Goal: Task Accomplishment & Management: Complete application form

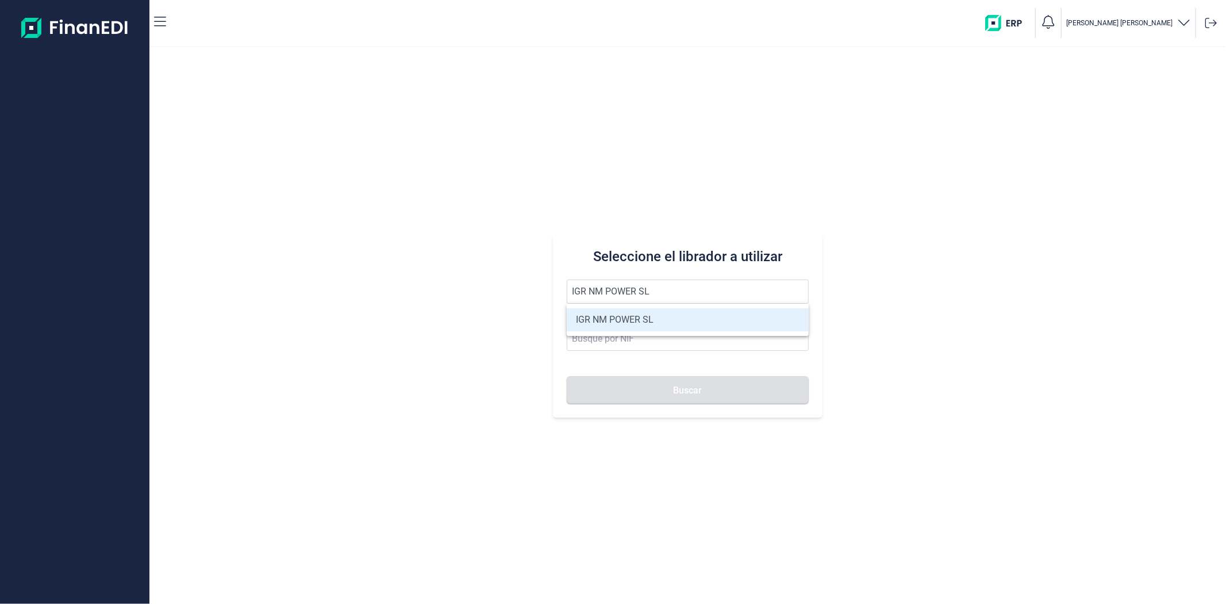
type input "IGR NM POWER SL"
click at [618, 324] on li "IGR NM POWER SL" at bounding box center [688, 319] width 242 height 23
type input "B40658668"
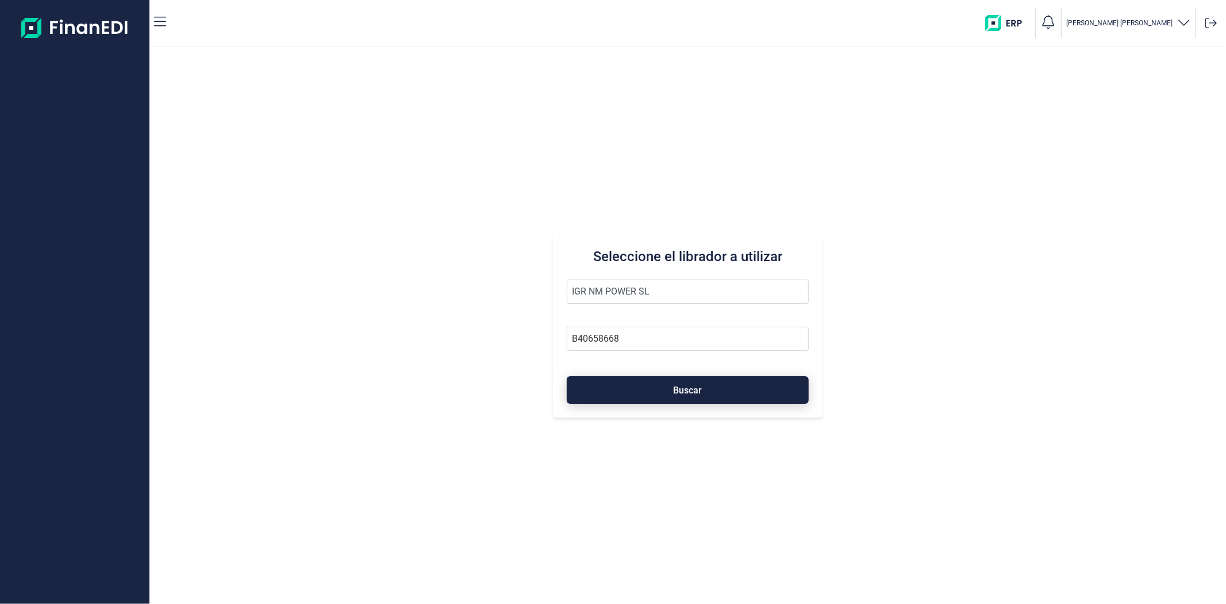
click at [637, 384] on button "Buscar" at bounding box center [688, 390] width 242 height 28
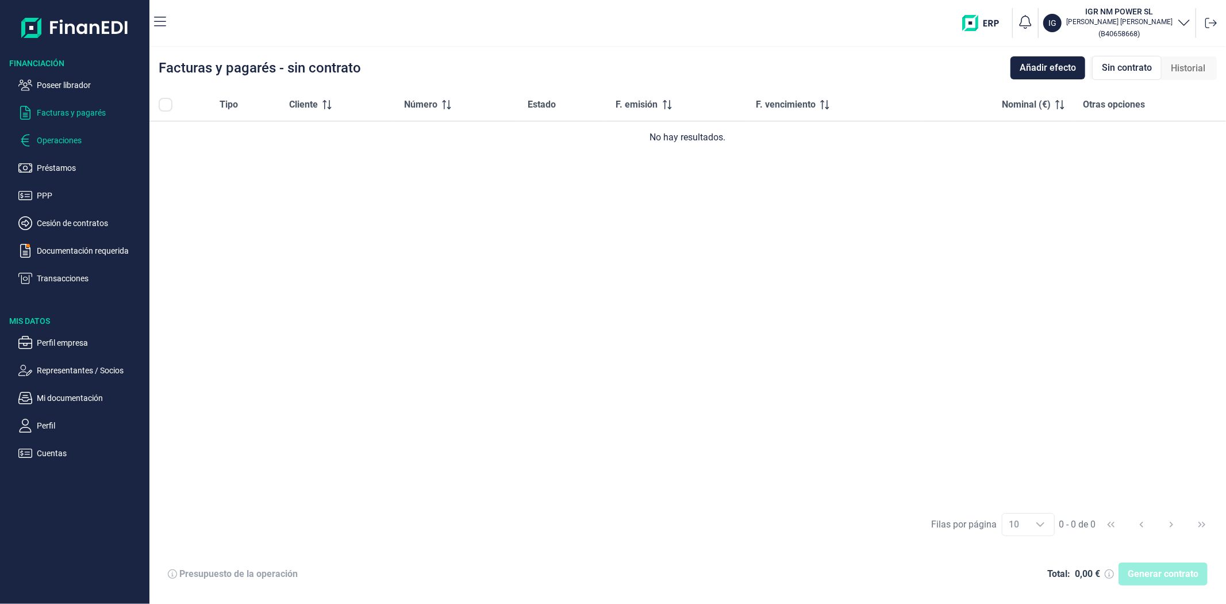
click at [85, 145] on ul "Poseer librador Facturas y pagarés Operaciones Préstamos PPP Cesión de contrato…" at bounding box center [75, 177] width 150 height 216
click at [66, 137] on p "Operaciones" at bounding box center [91, 140] width 108 height 14
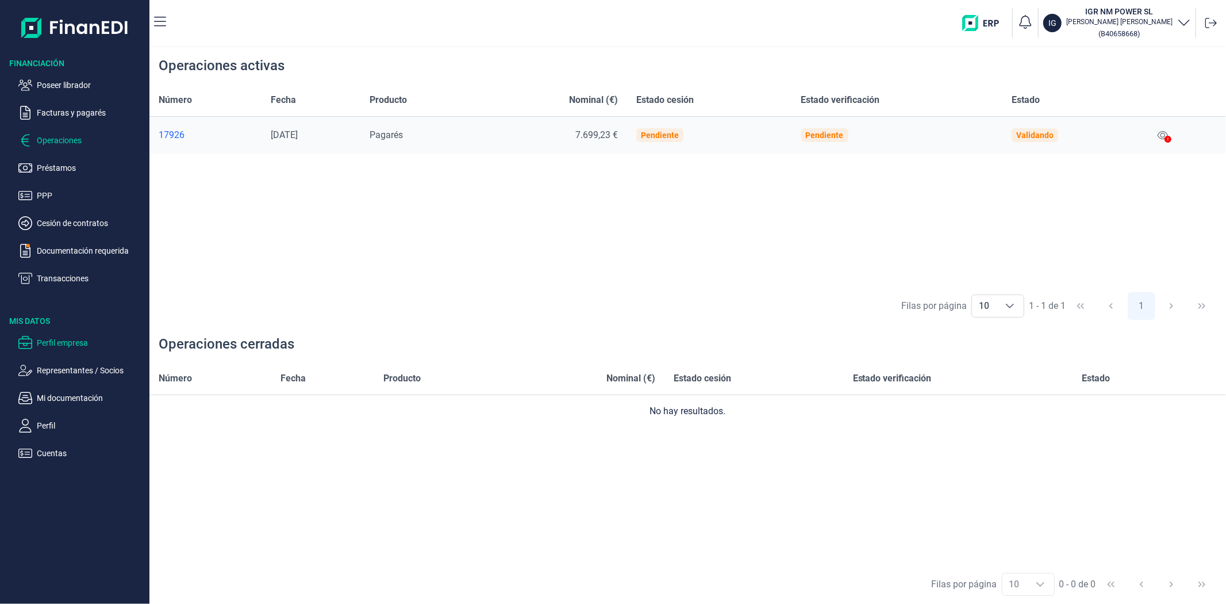
click at [74, 338] on p "Perfil empresa" at bounding box center [91, 343] width 108 height 14
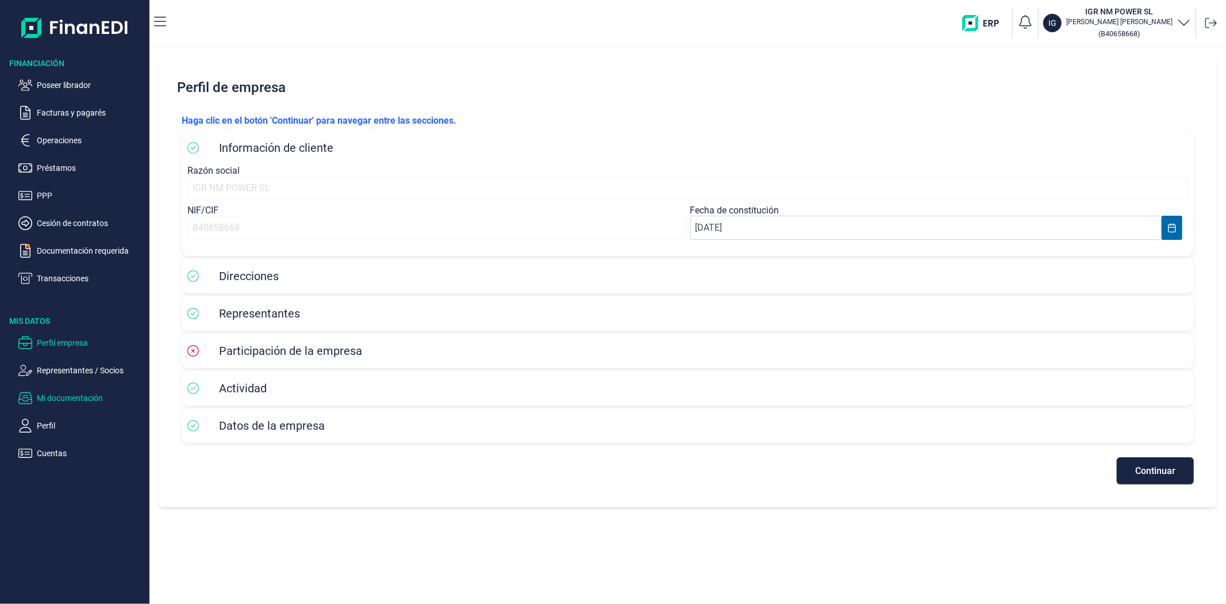
click at [81, 397] on p "Mi documentación" at bounding box center [91, 398] width 108 height 14
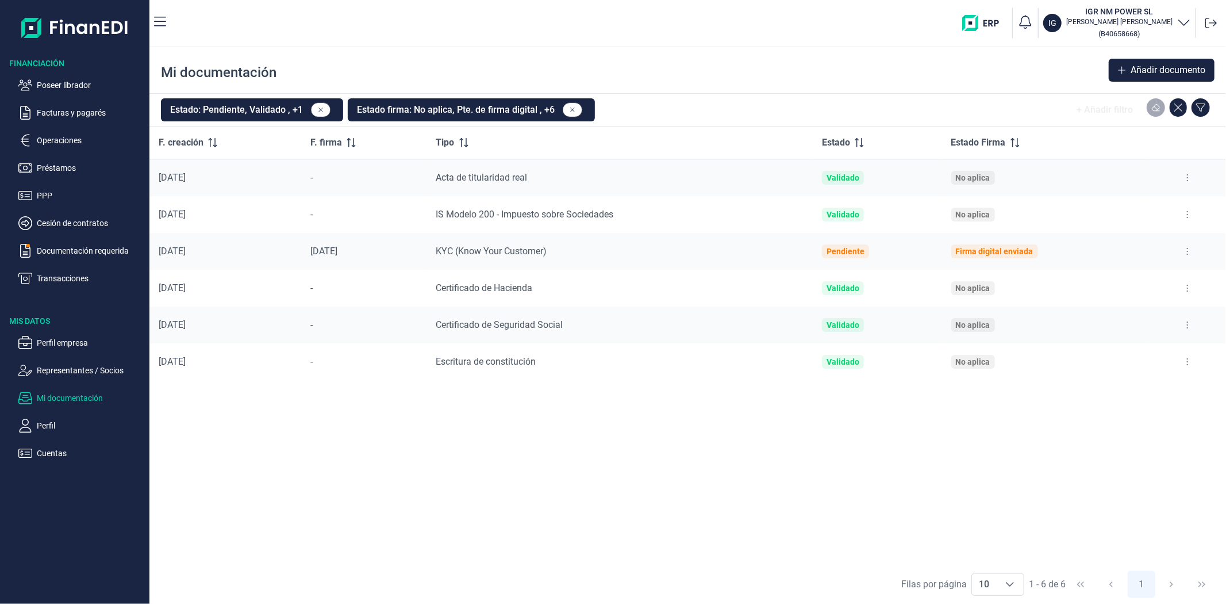
click at [99, 239] on ul "Poseer librador Facturas y pagarés Operaciones Préstamos PPP Cesión de contrato…" at bounding box center [75, 177] width 150 height 216
click at [99, 245] on p "Documentación requerida" at bounding box center [91, 251] width 108 height 14
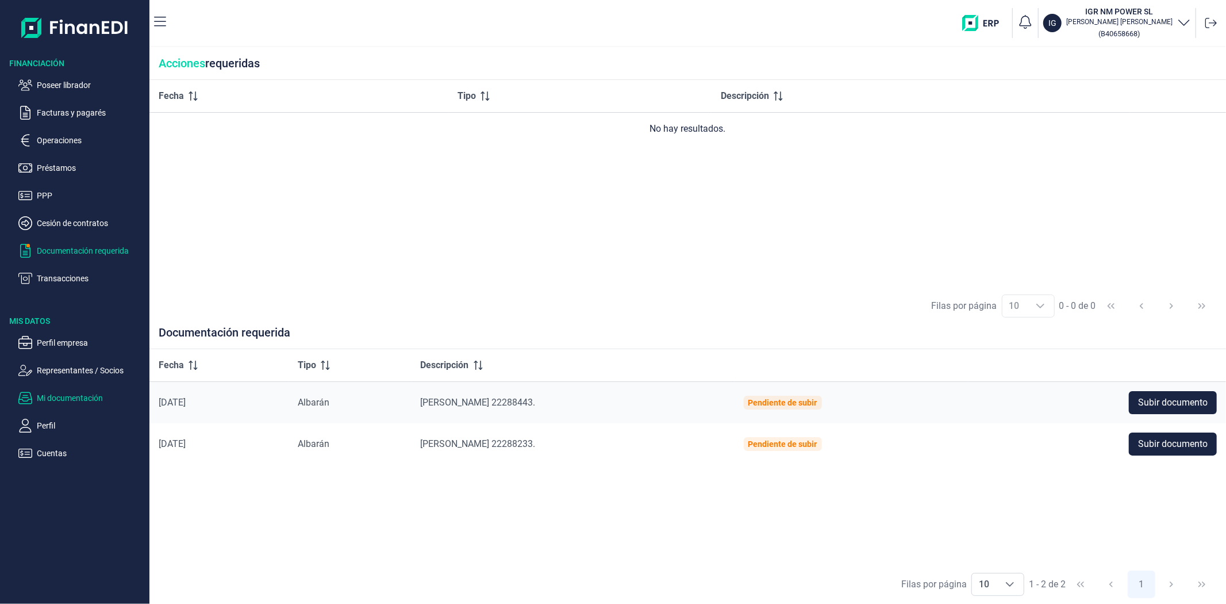
click at [72, 393] on p "Mi documentación" at bounding box center [91, 398] width 108 height 14
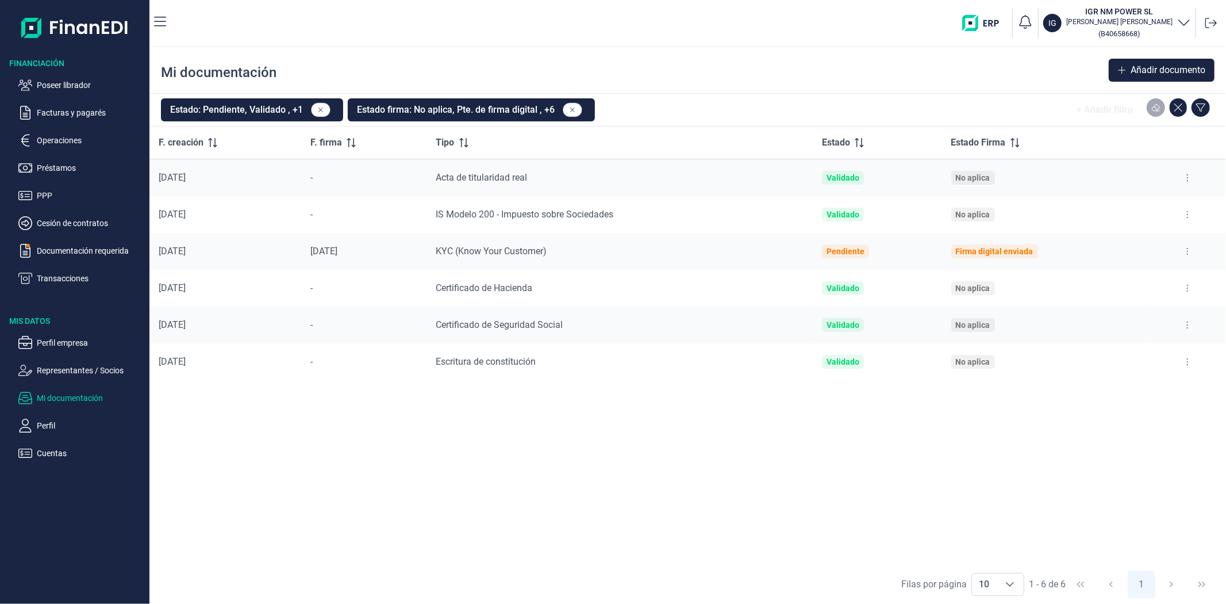
click at [1175, 214] on div at bounding box center [1188, 214] width 59 height 18
click at [1182, 213] on button at bounding box center [1188, 214] width 21 height 18
click at [1141, 243] on span "Ver documento" at bounding box center [1117, 243] width 55 height 12
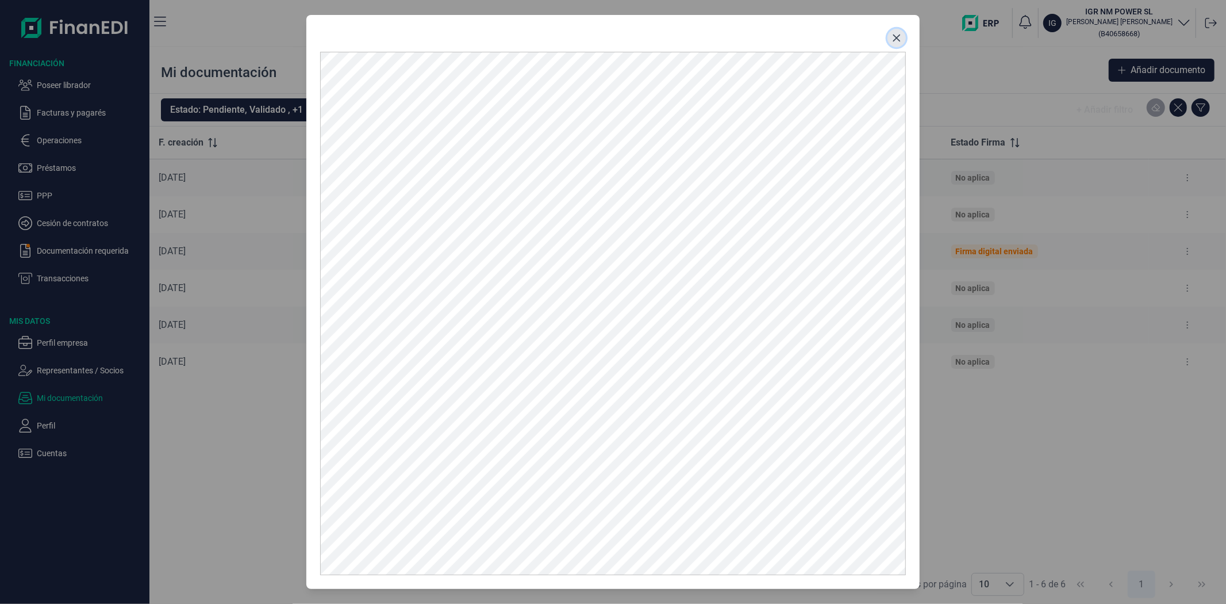
click at [899, 32] on button "Close" at bounding box center [897, 38] width 18 height 18
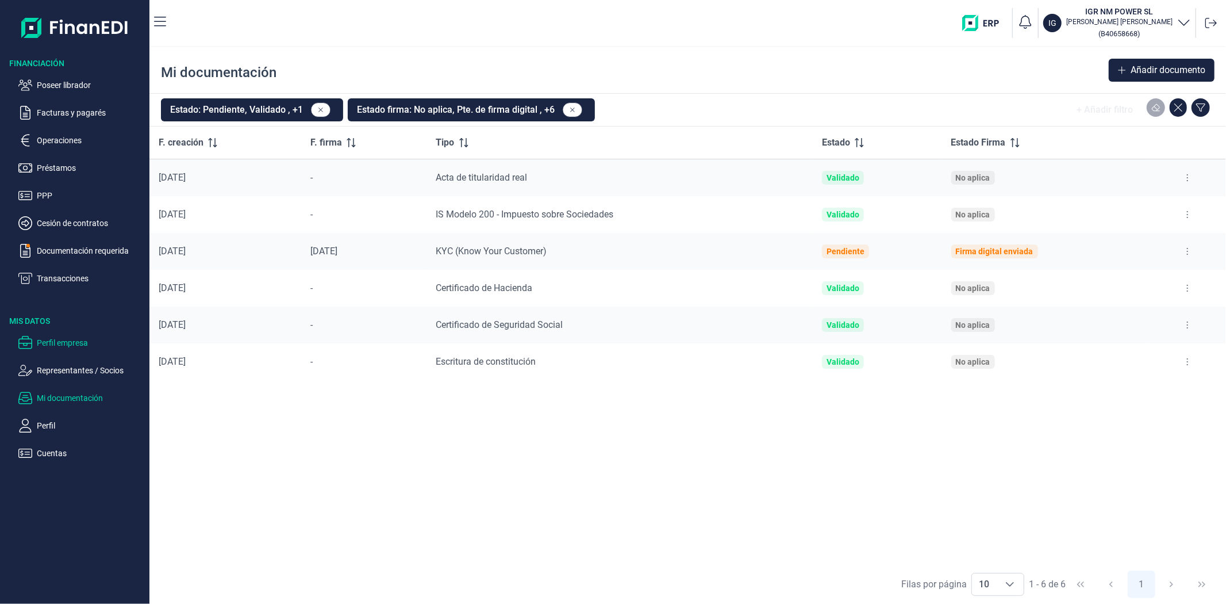
click at [70, 342] on p "Perfil empresa" at bounding box center [91, 343] width 108 height 14
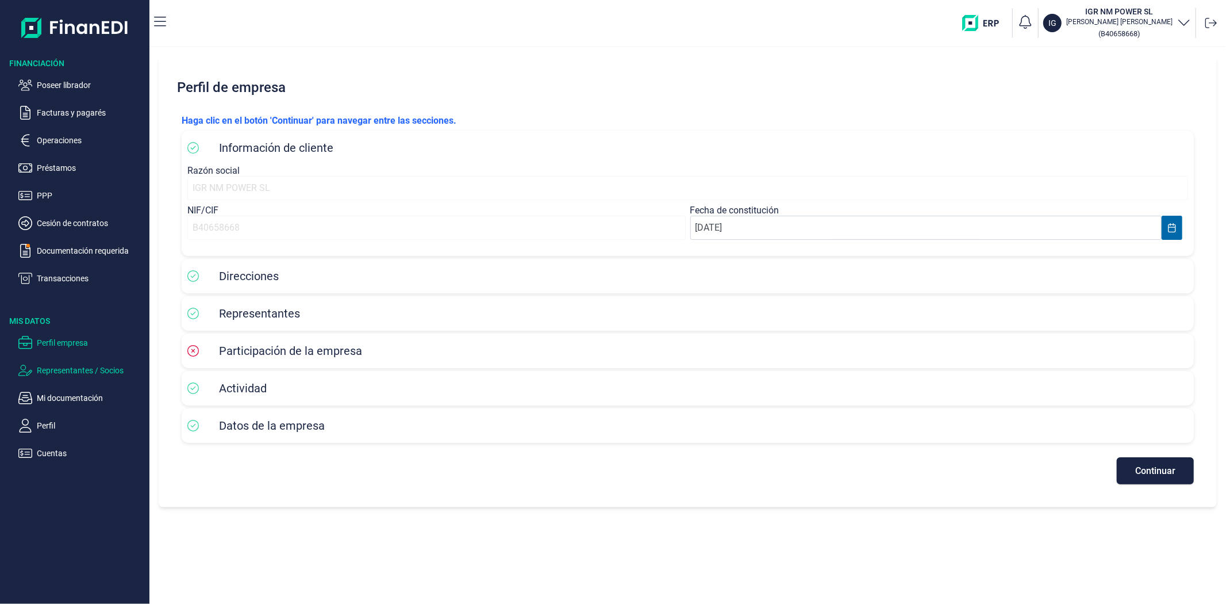
click at [69, 369] on p "Representantes / Socios" at bounding box center [91, 370] width 108 height 14
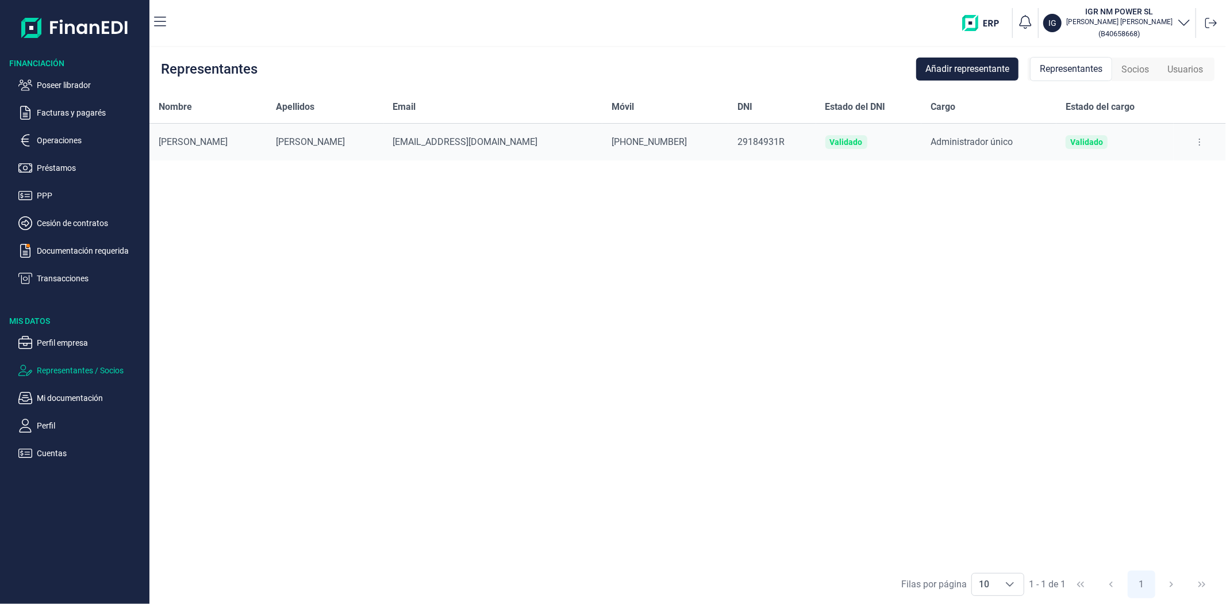
drag, startPoint x: 1204, startPoint y: 137, endPoint x: 1199, endPoint y: 142, distance: 6.9
click at [1204, 138] on button at bounding box center [1200, 142] width 21 height 18
click at [1147, 173] on span "Editar representante" at bounding box center [1154, 171] width 73 height 12
select select "ES"
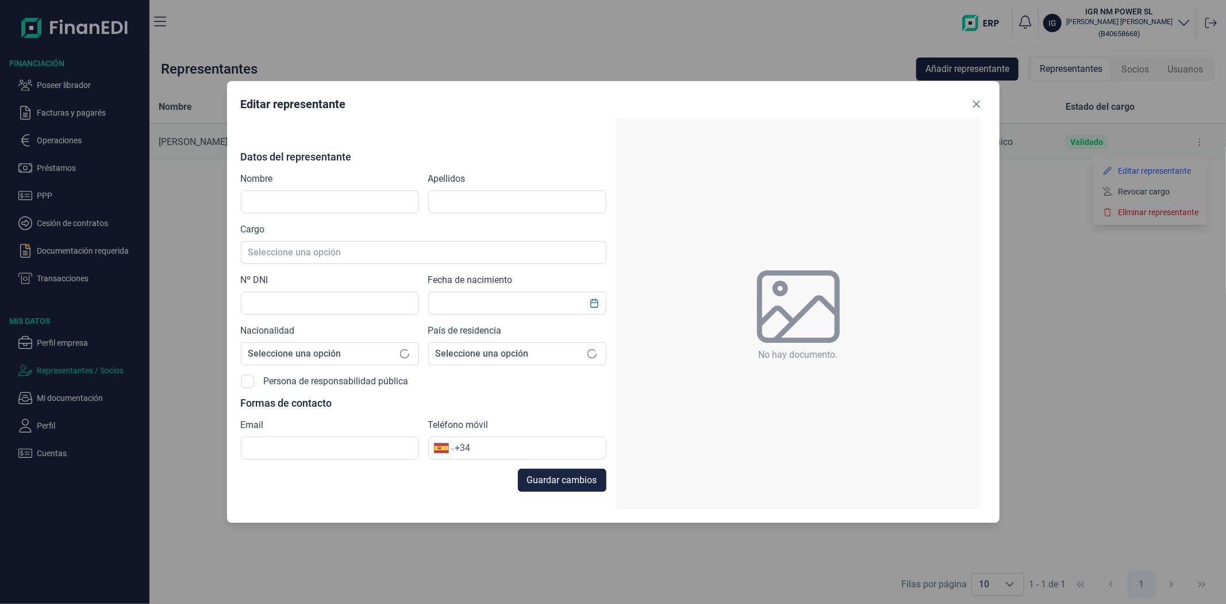
type input "[PERSON_NAME]"
type input "29184931R"
type input "[EMAIL_ADDRESS][DOMAIN_NAME]"
type input "[PHONE_NUMBER]"
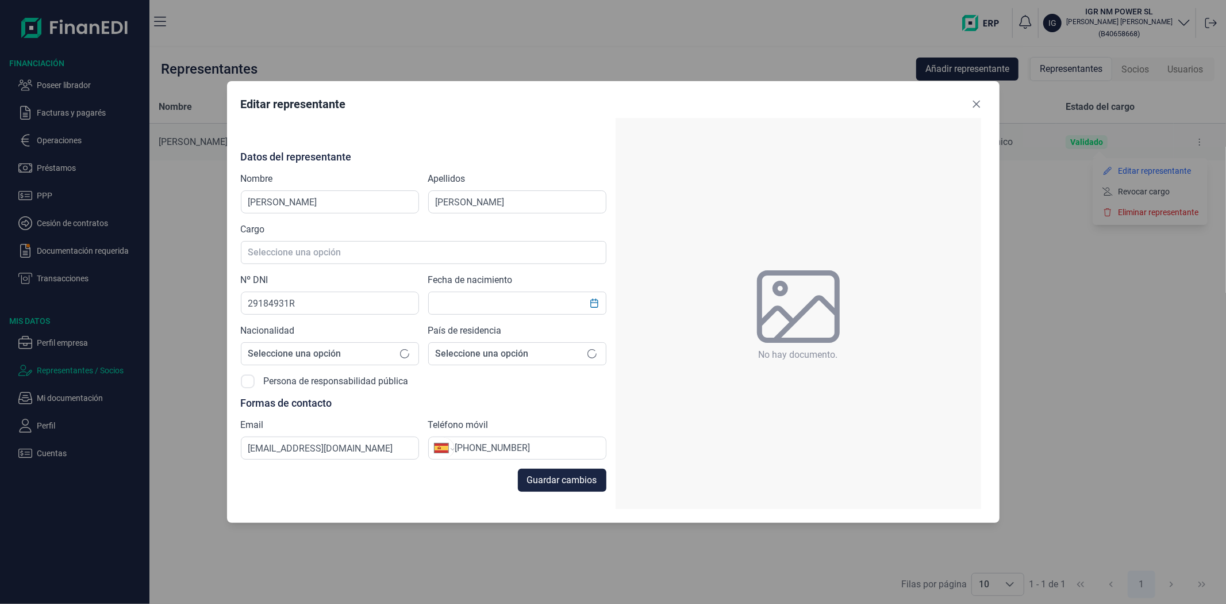
type input "[DATE]"
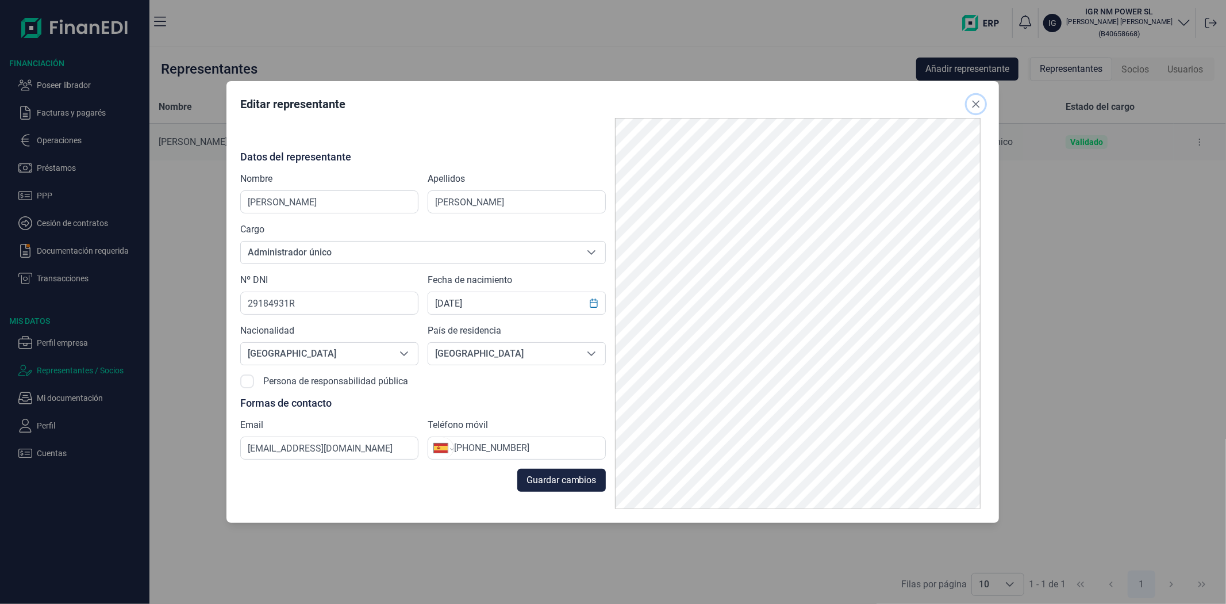
drag, startPoint x: 975, startPoint y: 104, endPoint x: 906, endPoint y: 115, distance: 69.3
click at [973, 104] on icon "Close" at bounding box center [976, 103] width 9 height 9
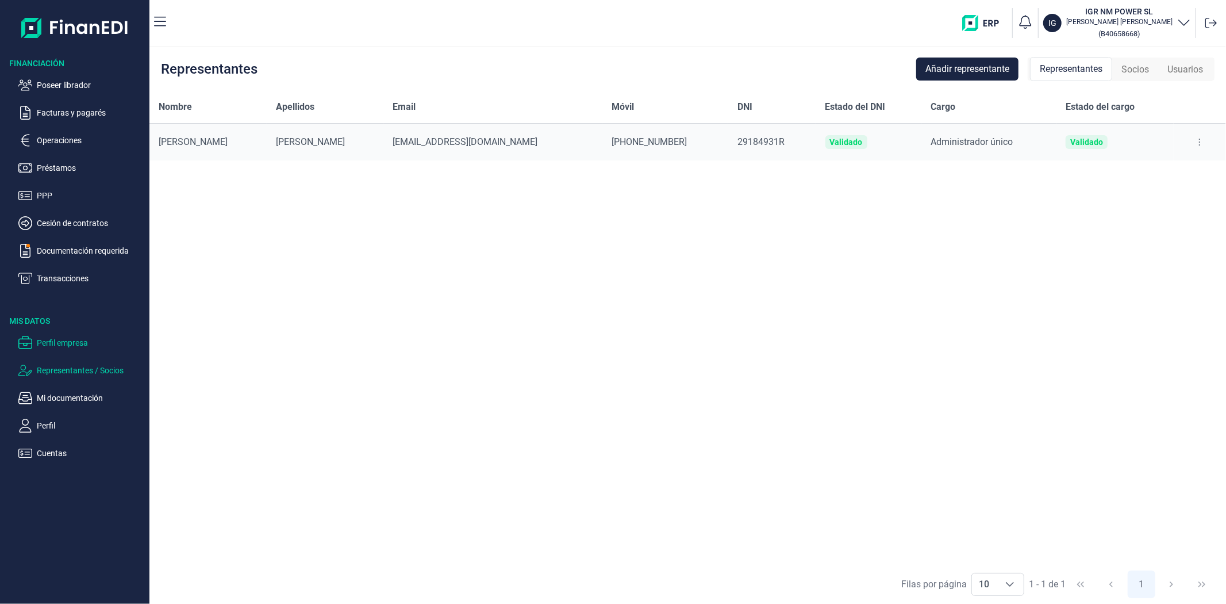
click at [66, 345] on p "Perfil empresa" at bounding box center [91, 343] width 108 height 14
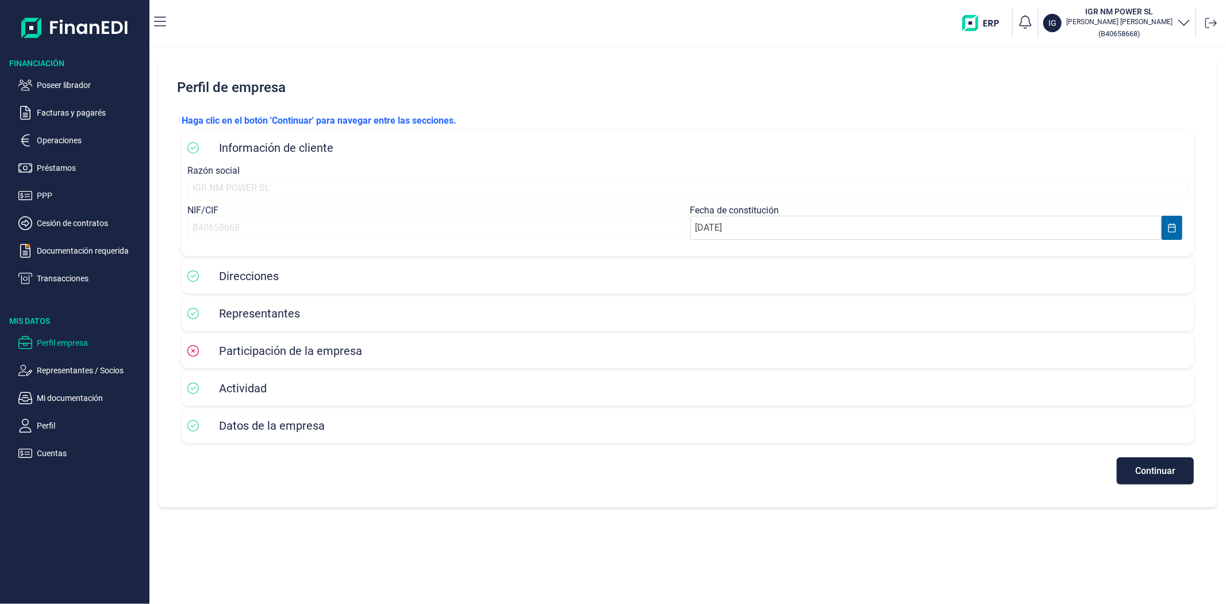
click at [487, 473] on div "Continuar" at bounding box center [688, 465] width 1013 height 39
click at [1140, 472] on span "Continuar" at bounding box center [1156, 470] width 40 height 9
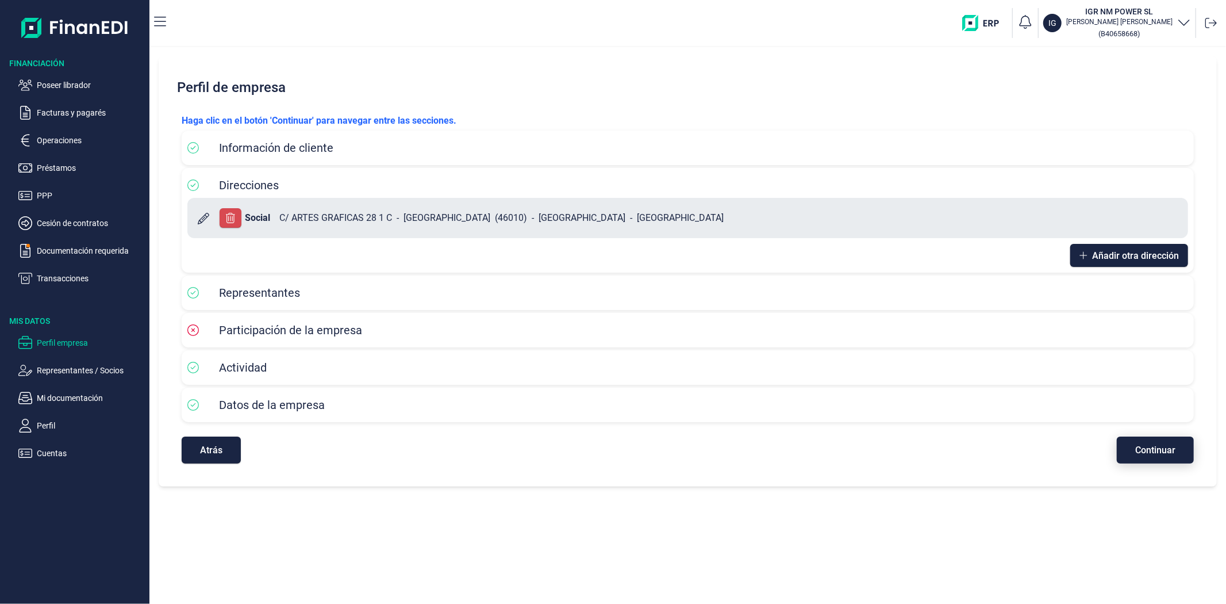
click at [1139, 450] on span "Continuar" at bounding box center [1156, 450] width 40 height 9
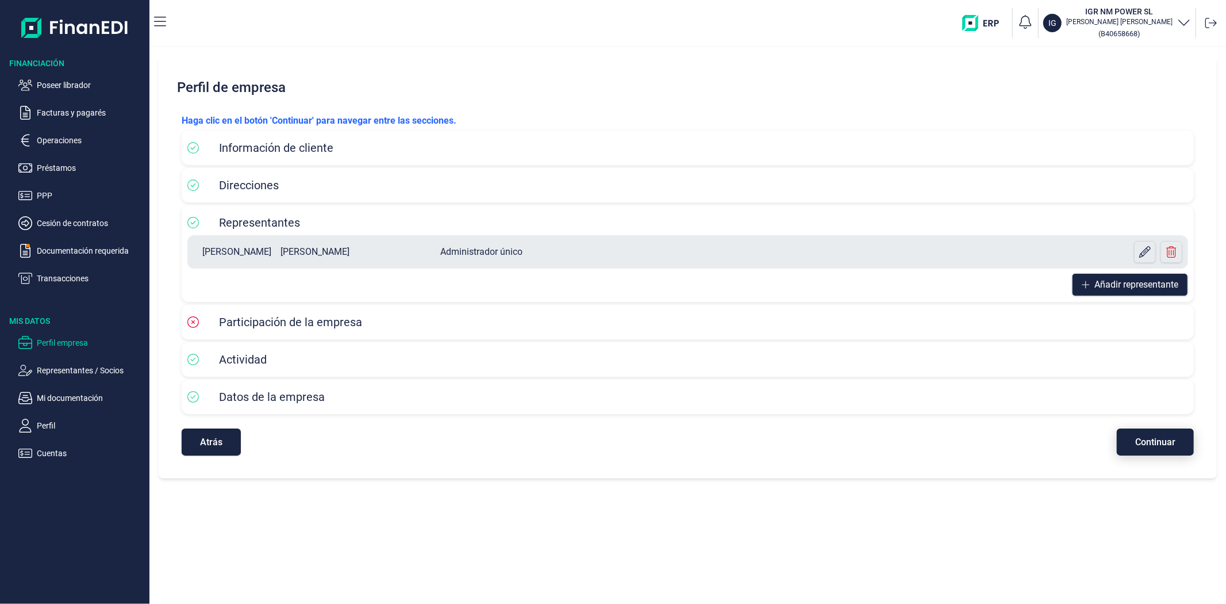
click at [1139, 450] on button "Continuar" at bounding box center [1155, 441] width 77 height 27
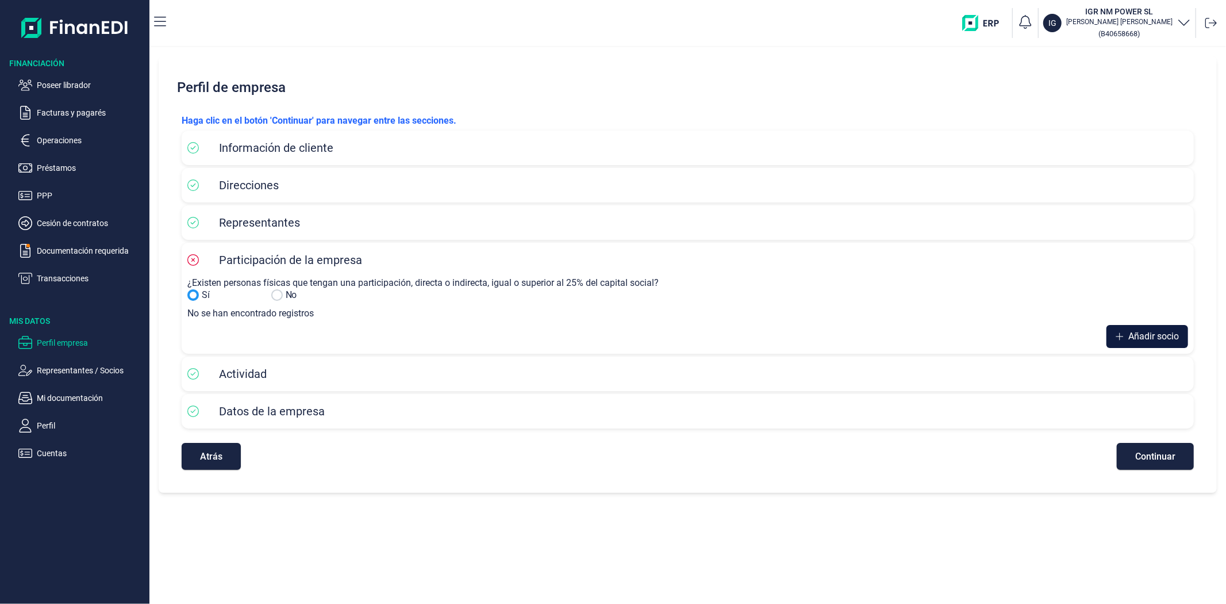
click at [1129, 338] on span "Añadir socio" at bounding box center [1154, 336] width 51 height 14
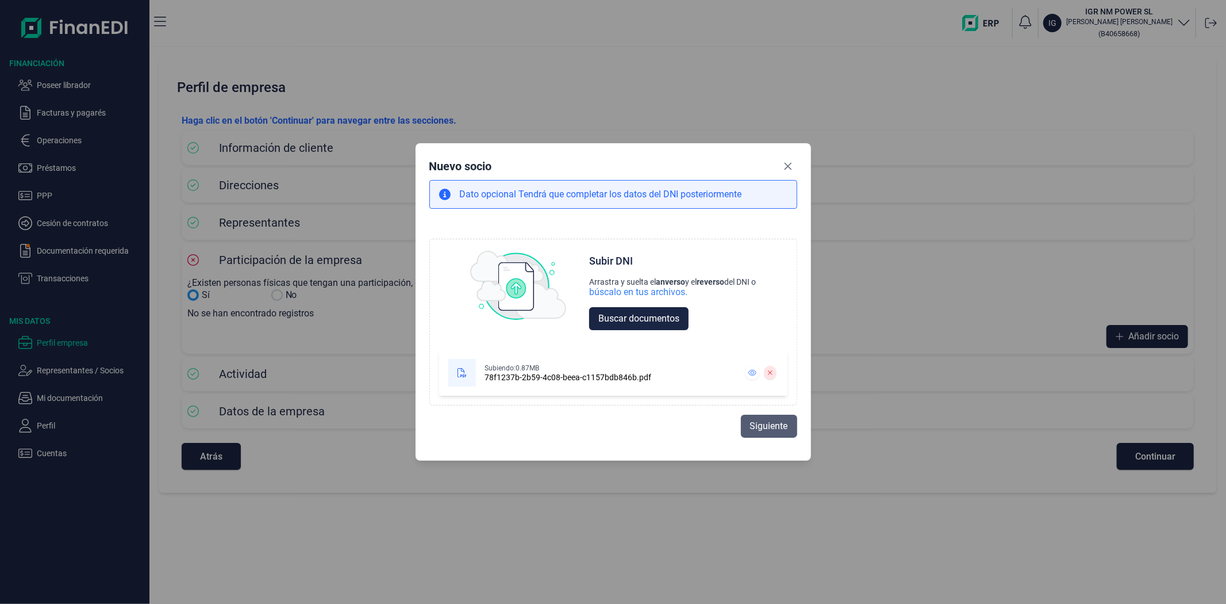
click at [769, 433] on button "Siguiente" at bounding box center [769, 426] width 56 height 23
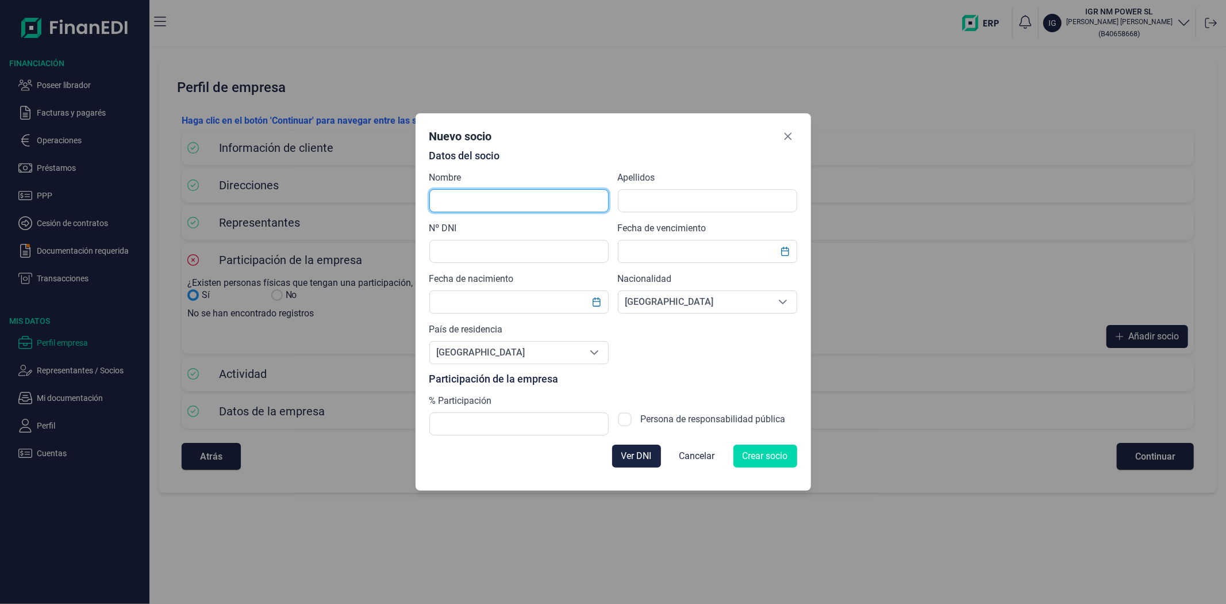
click at [493, 197] on input "text" at bounding box center [519, 200] width 179 height 23
type input "[PERSON_NAME]"
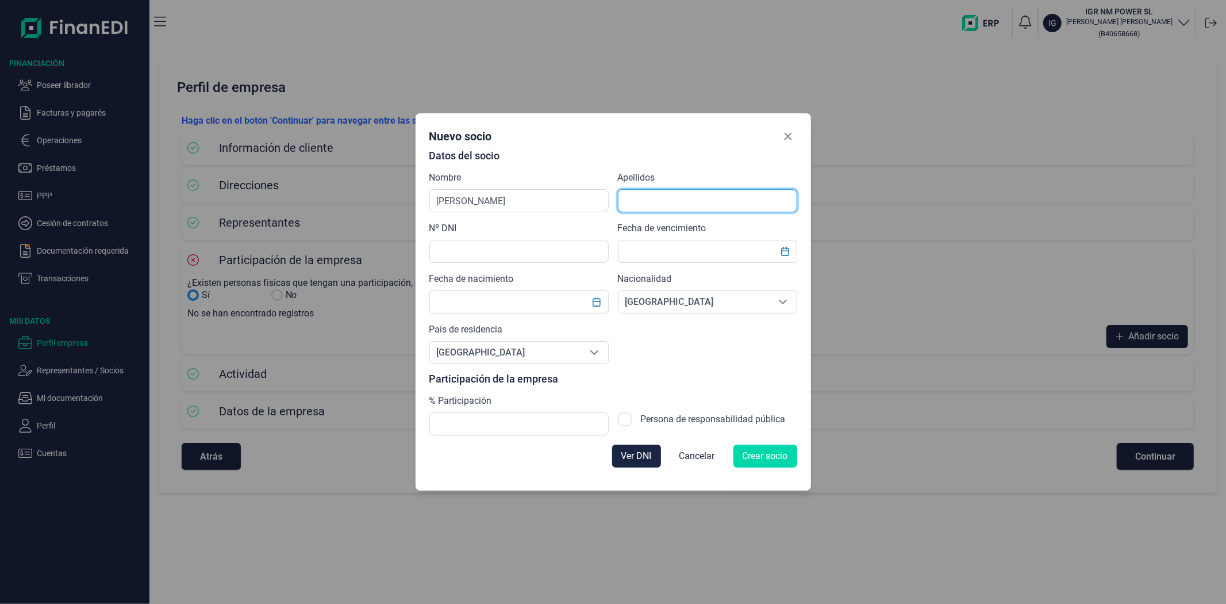
click at [645, 208] on input "text" at bounding box center [707, 200] width 179 height 23
type input "[PERSON_NAME]"
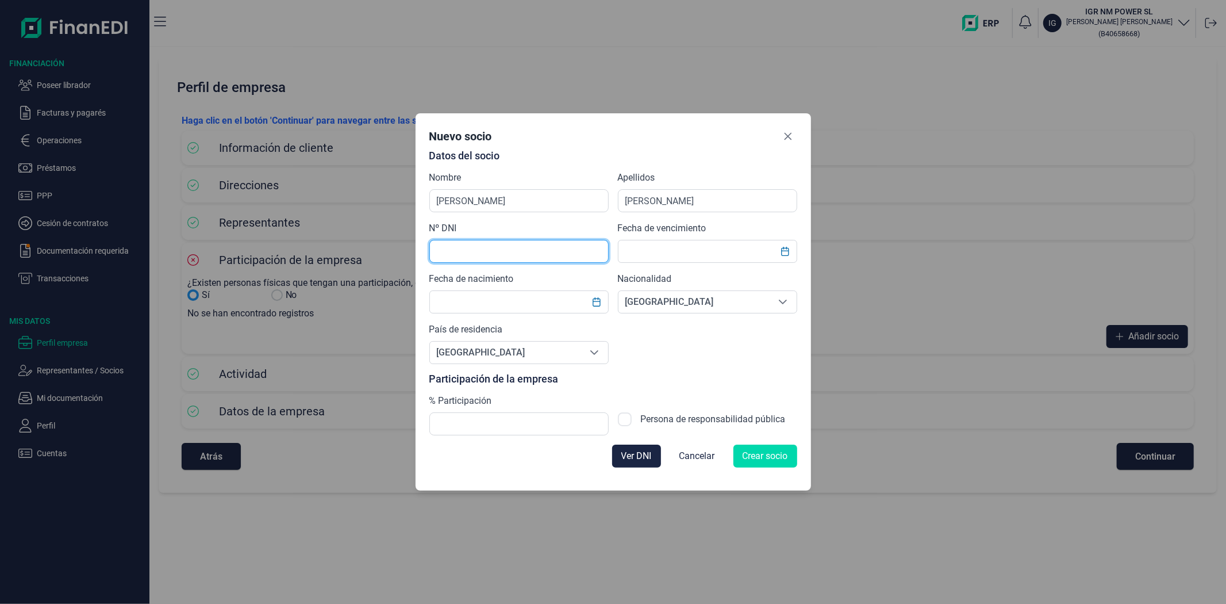
click at [476, 258] on input "text" at bounding box center [519, 251] width 179 height 23
click at [467, 251] on input "text" at bounding box center [519, 251] width 179 height 23
type input "29184931R"
click at [643, 255] on input "text" at bounding box center [707, 251] width 179 height 23
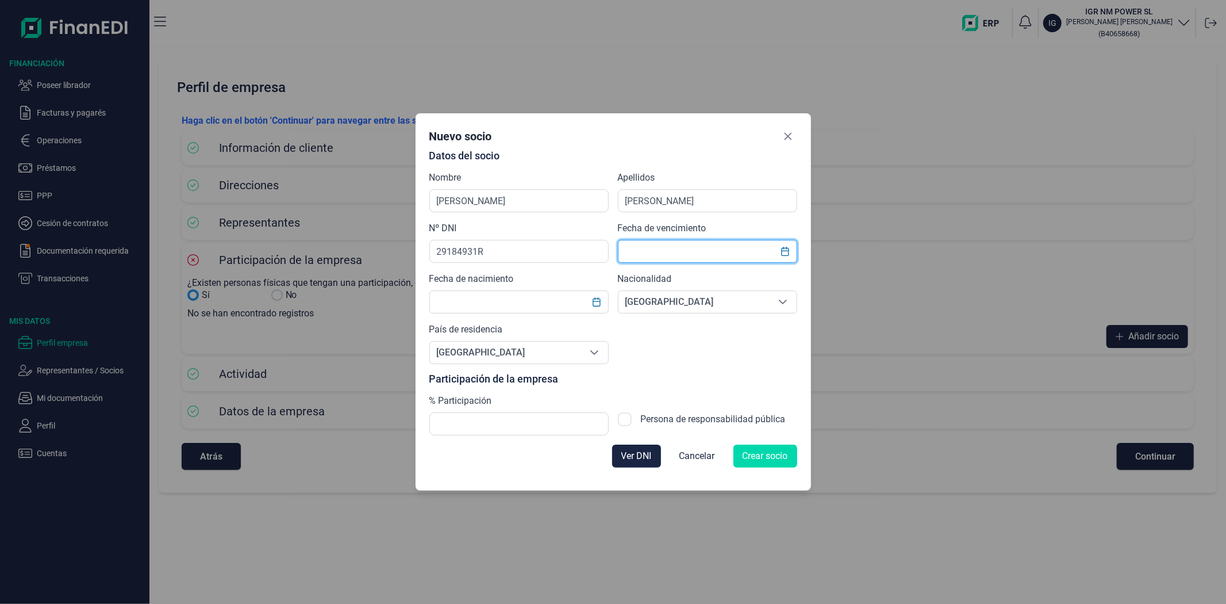
click at [660, 256] on input "text" at bounding box center [707, 251] width 179 height 23
type input "[DATE]"
click at [518, 302] on input "text" at bounding box center [519, 301] width 179 height 23
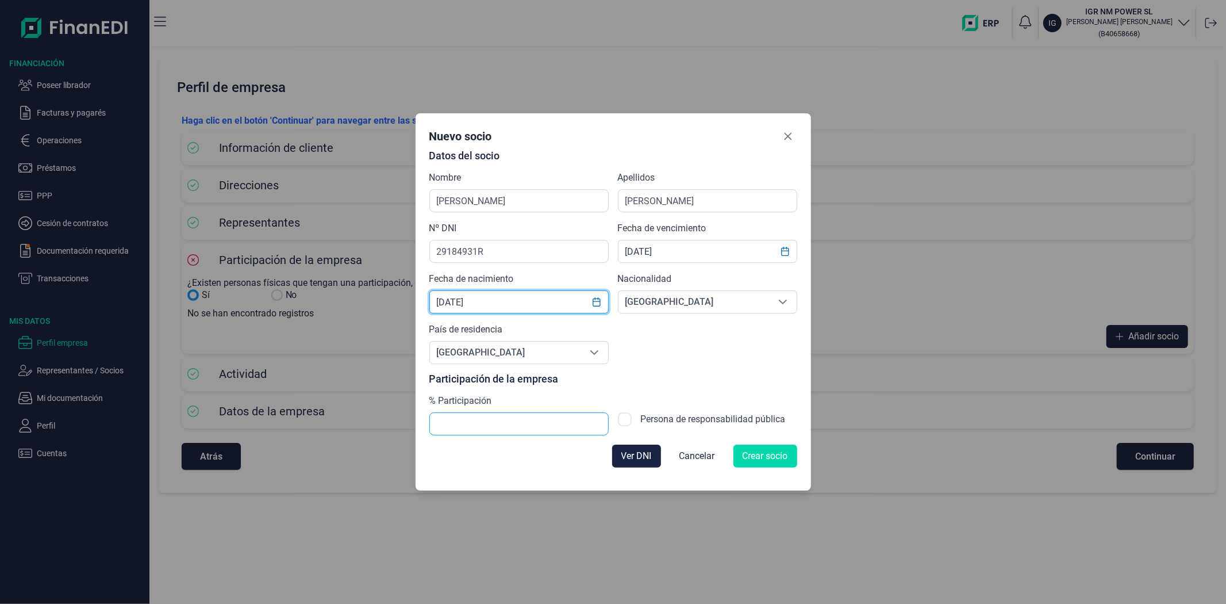
type input "[DATE]"
click at [504, 422] on input "text" at bounding box center [519, 423] width 179 height 23
type input "100,00"
click at [750, 456] on span "Crear socio" at bounding box center [765, 456] width 45 height 14
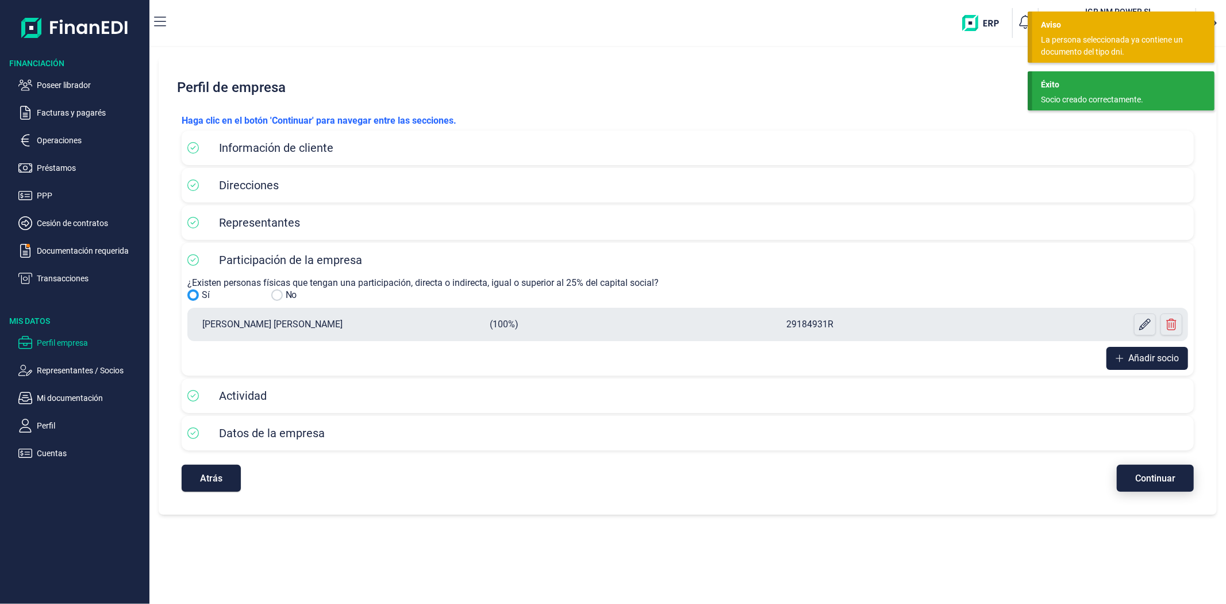
click at [1134, 474] on button "Continuar" at bounding box center [1155, 478] width 77 height 27
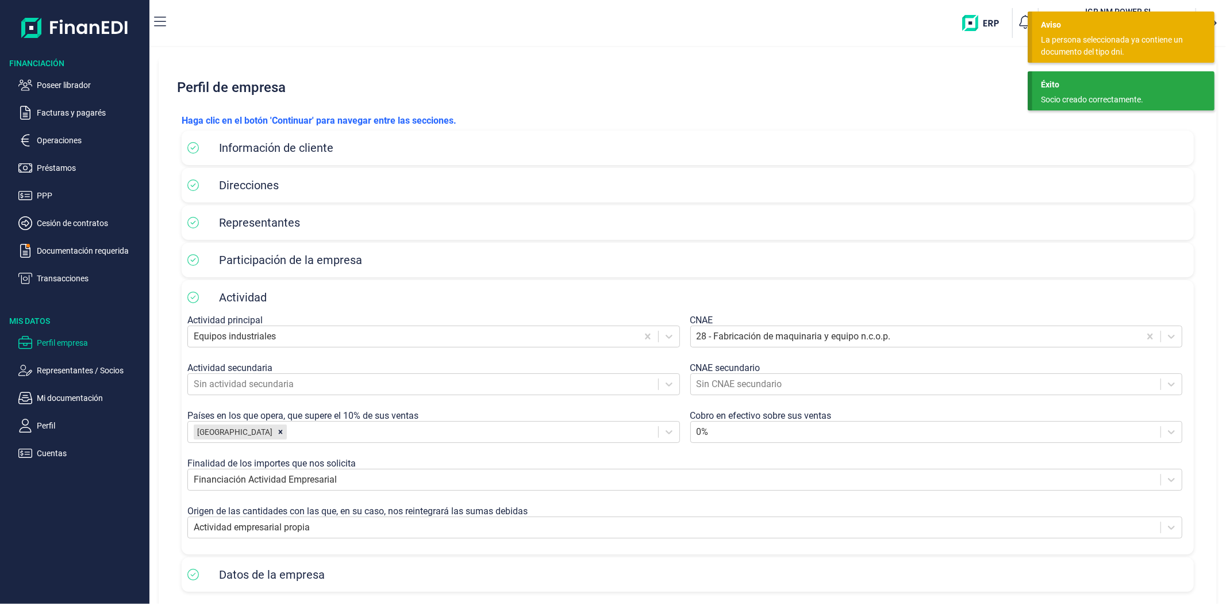
click at [1065, 41] on div "La persona seleccionada ya contiene un documento del tipo dni." at bounding box center [1119, 46] width 156 height 24
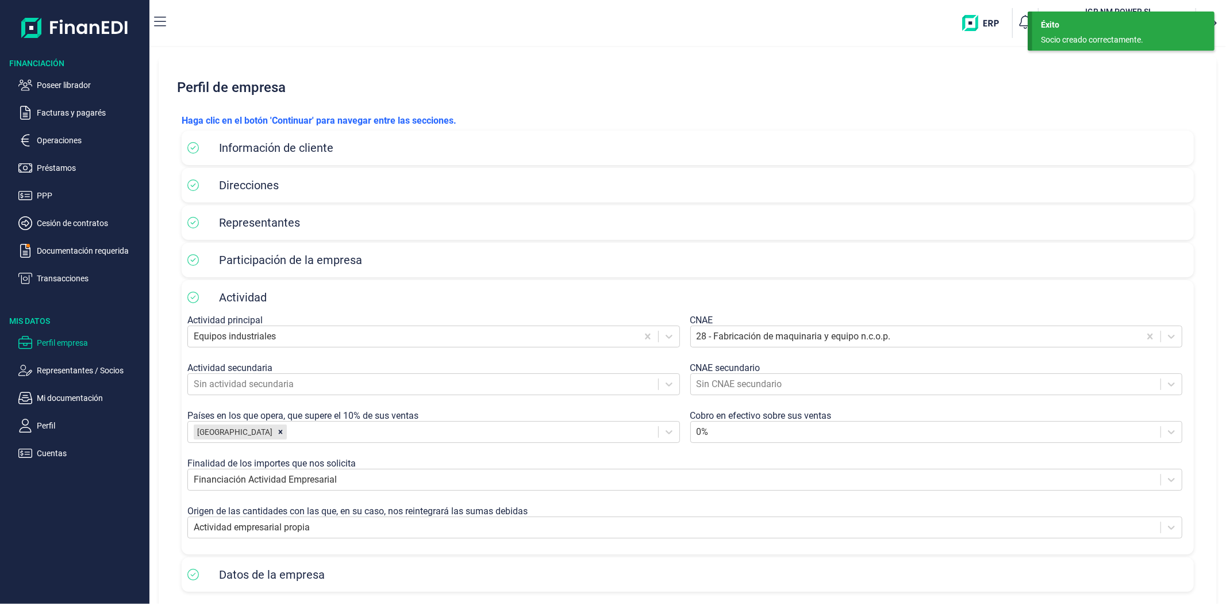
scroll to position [53, 0]
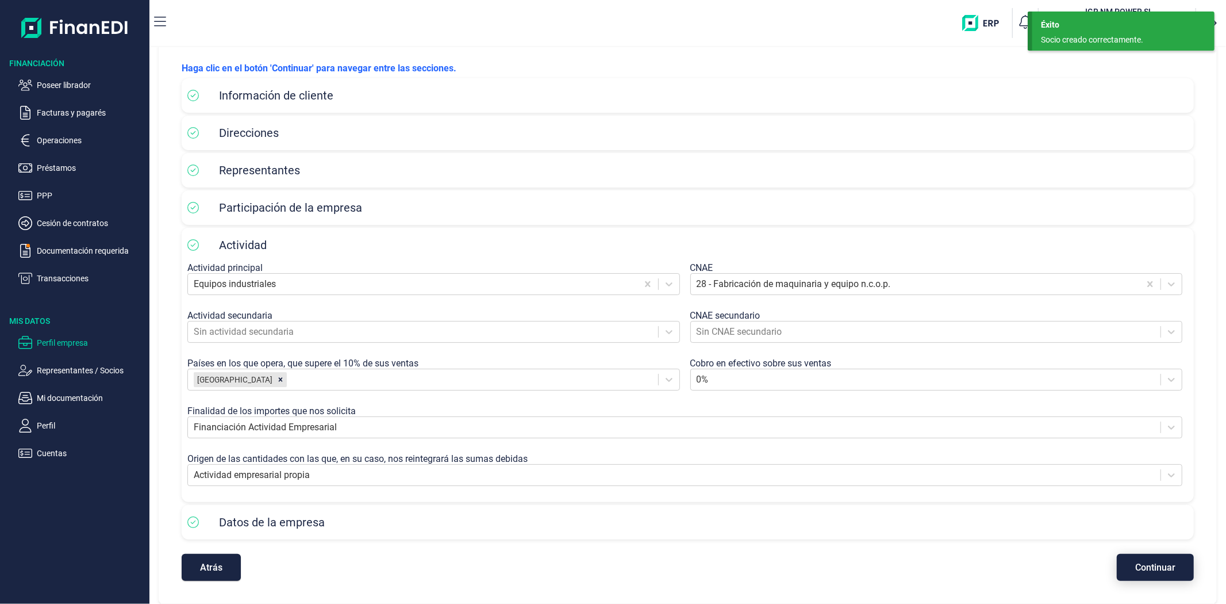
click at [1159, 568] on span "Continuar" at bounding box center [1156, 567] width 40 height 9
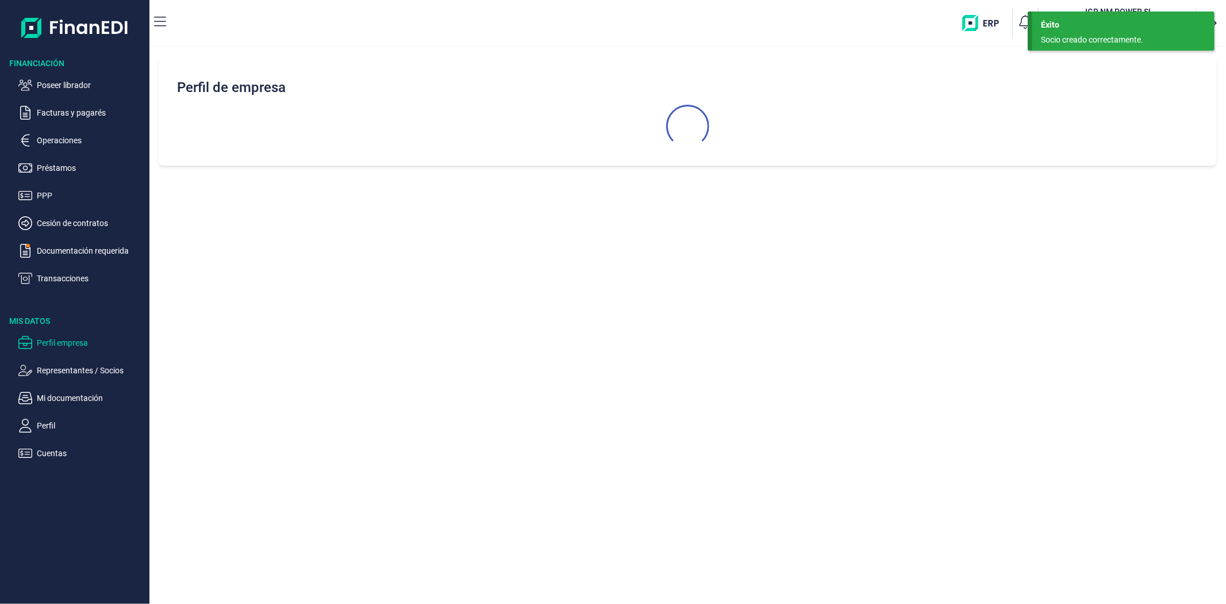
scroll to position [0, 0]
select select "ES"
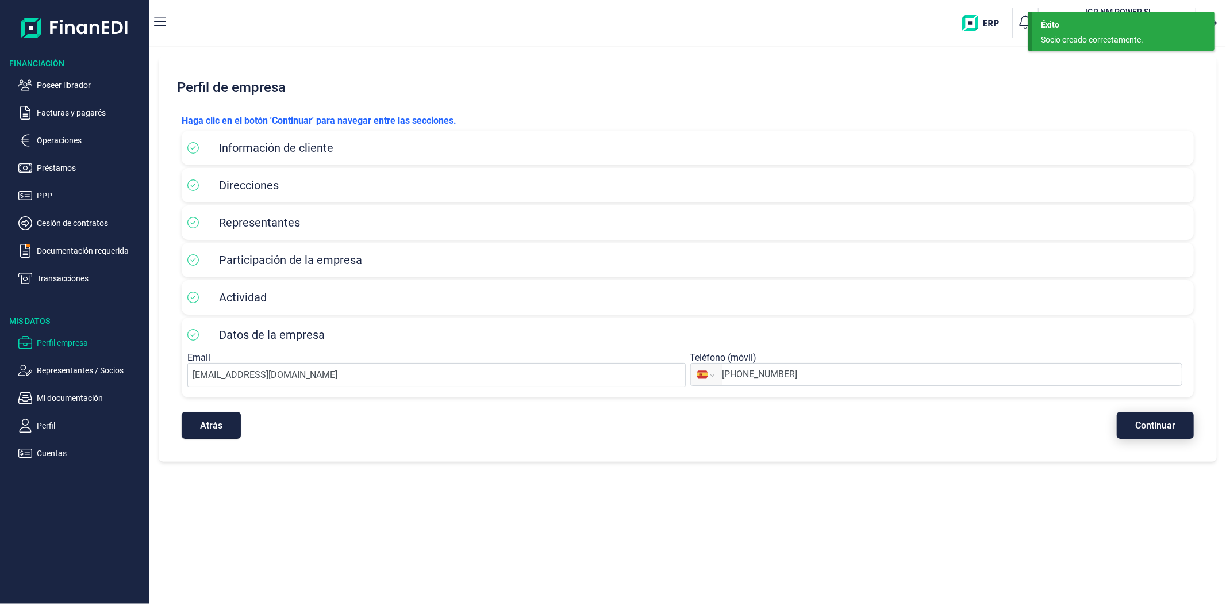
click at [1134, 422] on button "Continuar" at bounding box center [1155, 425] width 77 height 27
click at [1140, 32] on div "Éxito Socio creado correctamente." at bounding box center [1124, 31] width 182 height 39
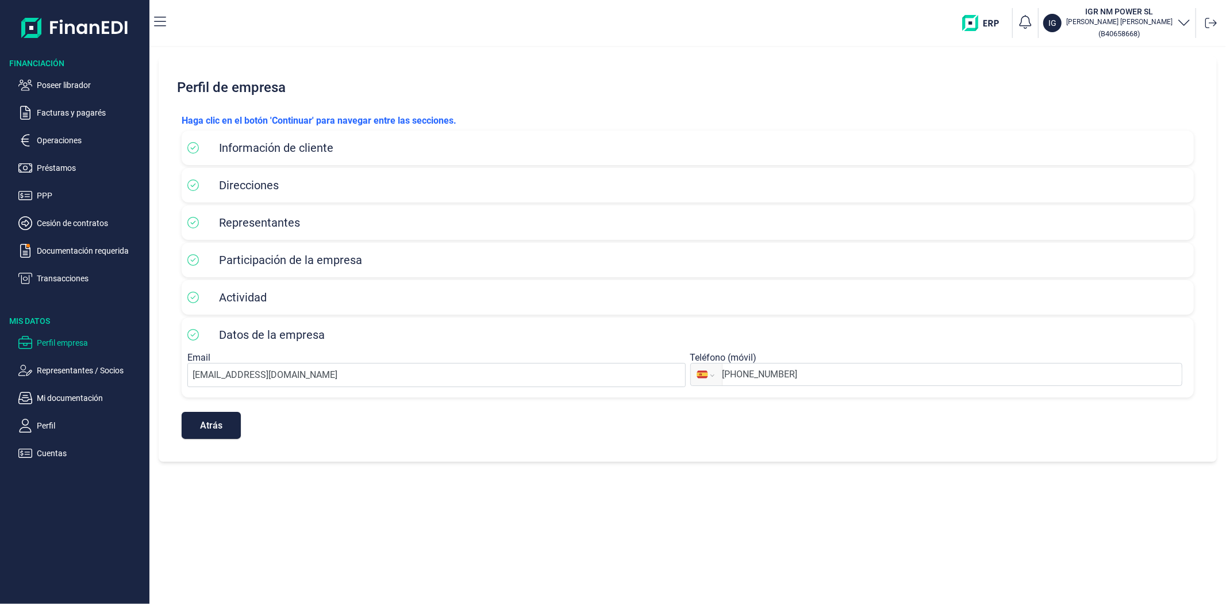
click at [1185, 21] on icon "button" at bounding box center [1185, 22] width 14 height 14
drag, startPoint x: 1052, startPoint y: 81, endPoint x: 967, endPoint y: 76, distance: 85.2
click at [968, 76] on div "IG IGR NM POWER SL [PERSON_NAME] [PERSON_NAME]" at bounding box center [1066, 87] width 252 height 28
copy div "IGR NM POWER SL"
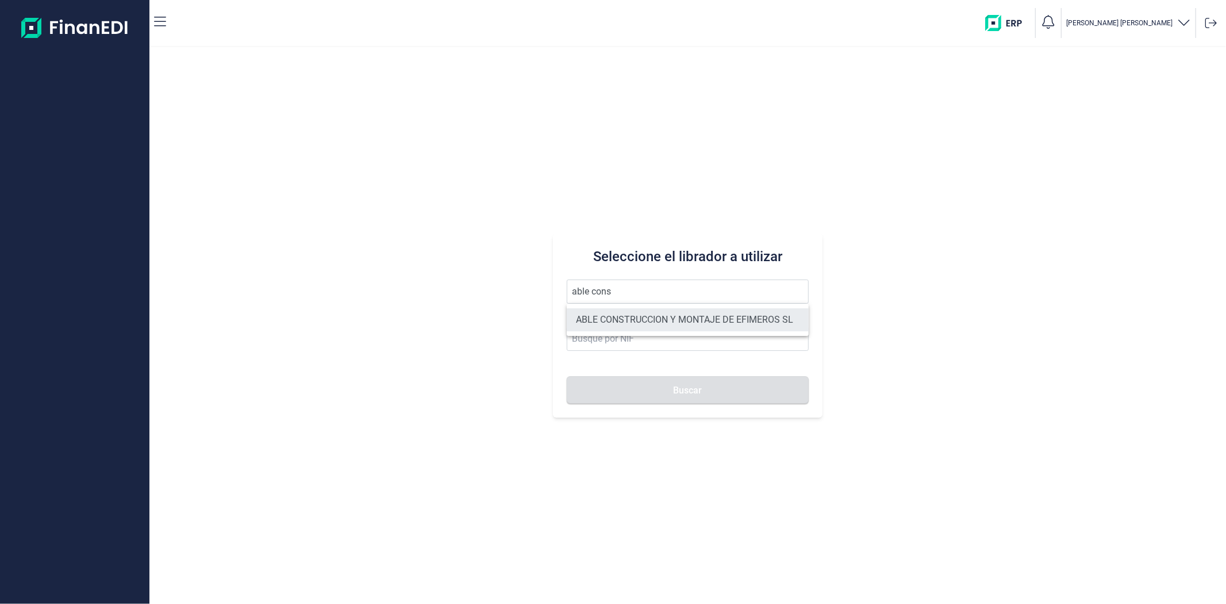
click at [635, 319] on li "ABLE CONSTRUCCION Y MONTAJE DE EFIMEROS SL" at bounding box center [688, 319] width 242 height 23
type input "ABLE CONSTRUCCION Y MONTAJE DE EFIMEROS SL"
type input "B85402501"
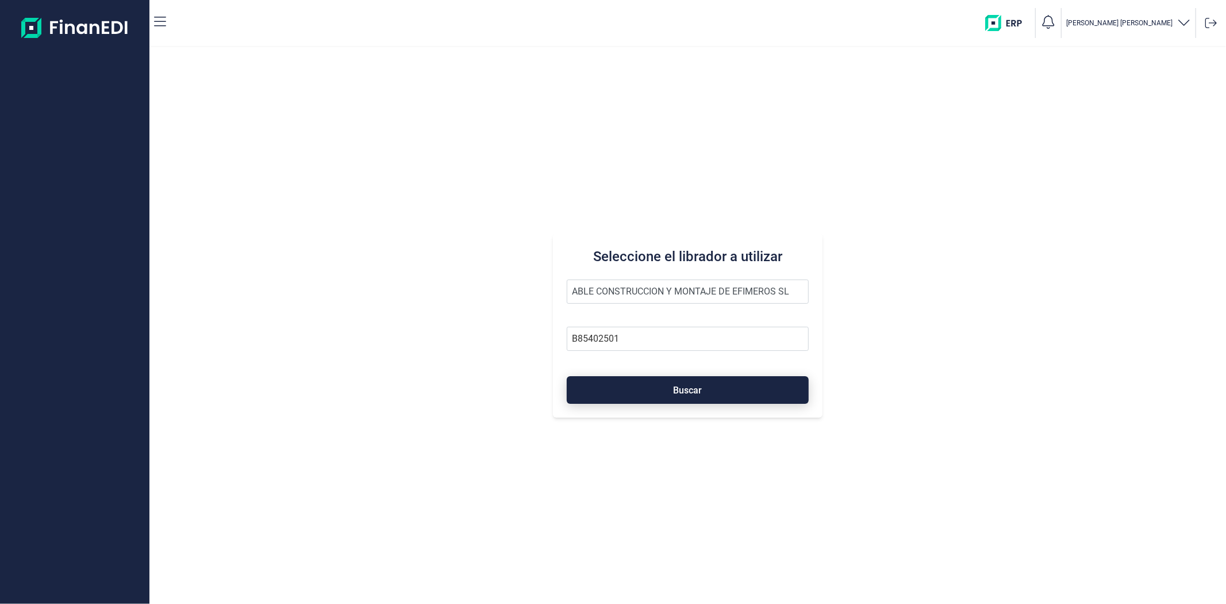
click at [658, 398] on button "Buscar" at bounding box center [688, 390] width 242 height 28
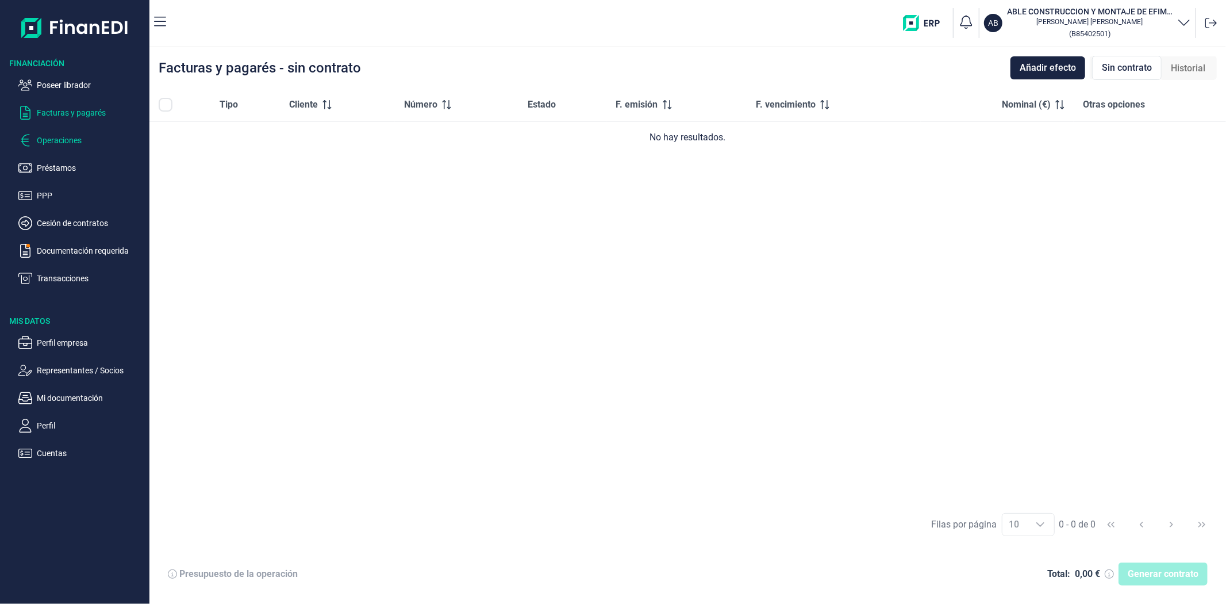
click at [81, 140] on p "Operaciones" at bounding box center [91, 140] width 108 height 14
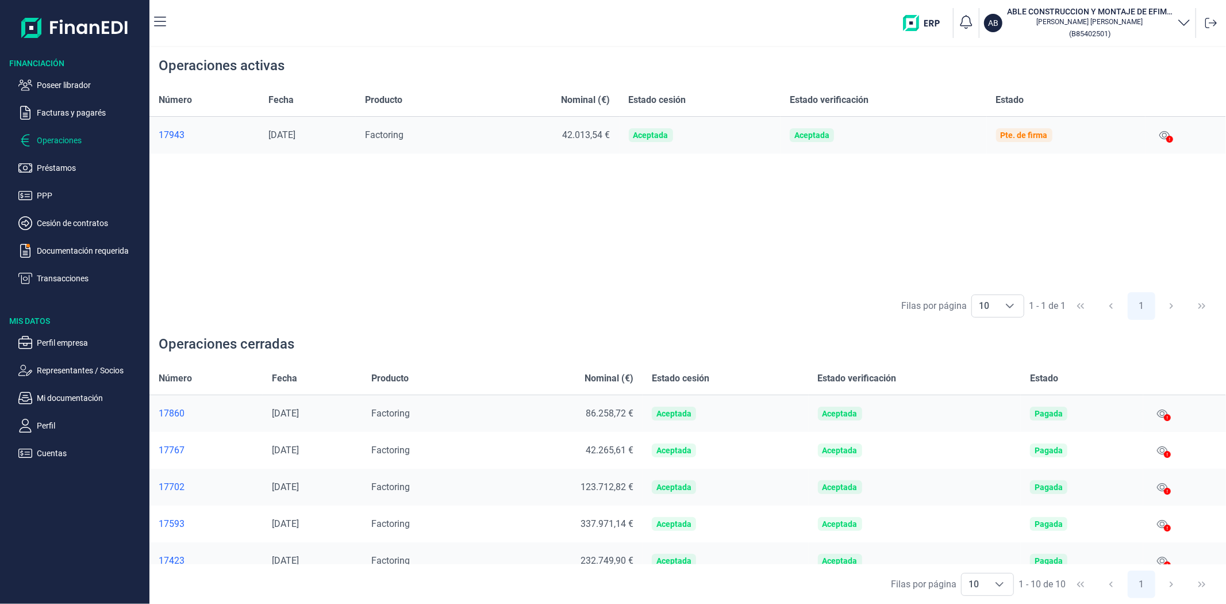
click at [1174, 134] on div at bounding box center [1170, 140] width 7 height 14
click at [1171, 134] on div at bounding box center [1170, 140] width 7 height 14
click at [1168, 134] on icon at bounding box center [1165, 135] width 10 height 9
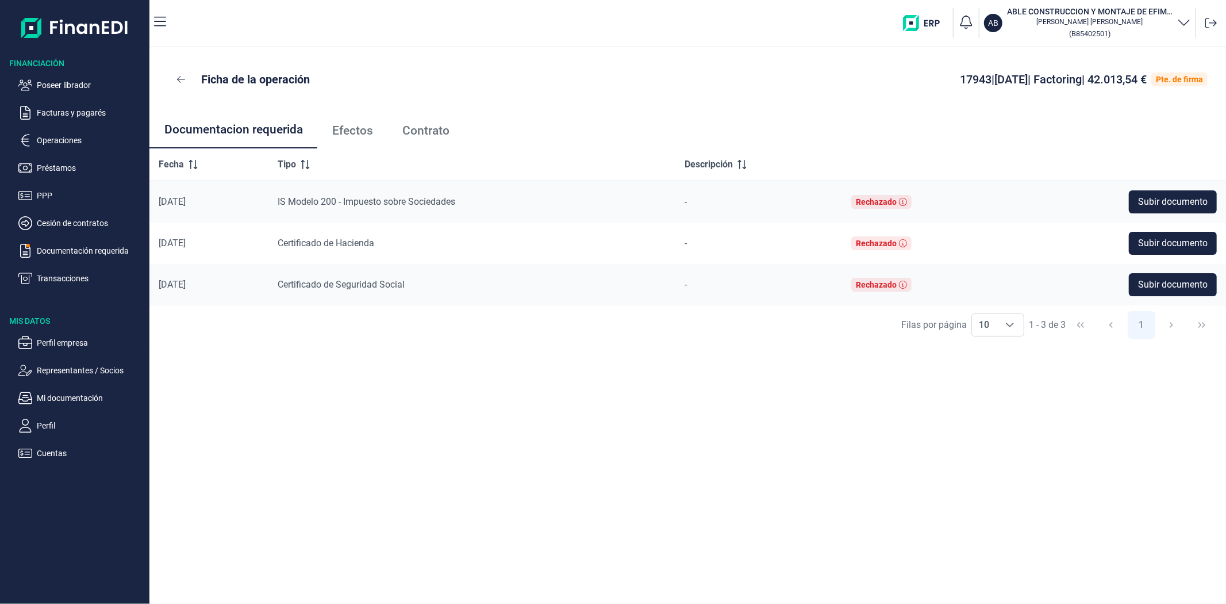
click at [439, 129] on span "Contrato" at bounding box center [426, 131] width 47 height 12
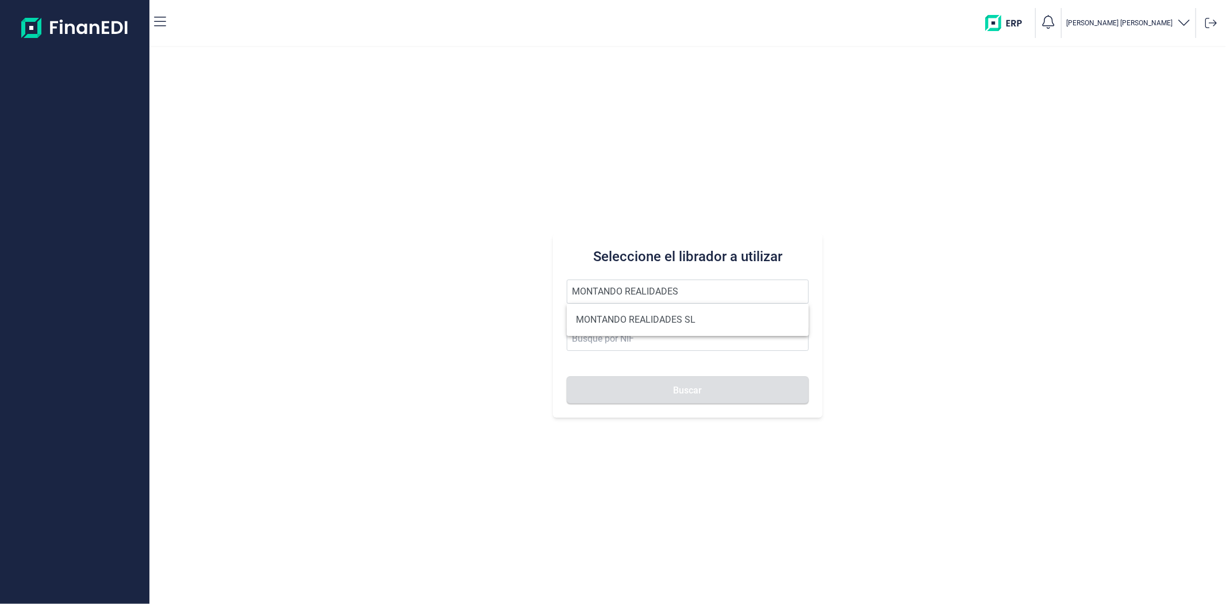
click at [567, 376] on button "Buscar" at bounding box center [688, 390] width 242 height 28
click at [657, 312] on li "MONTANDO REALIDADES SL" at bounding box center [688, 319] width 242 height 23
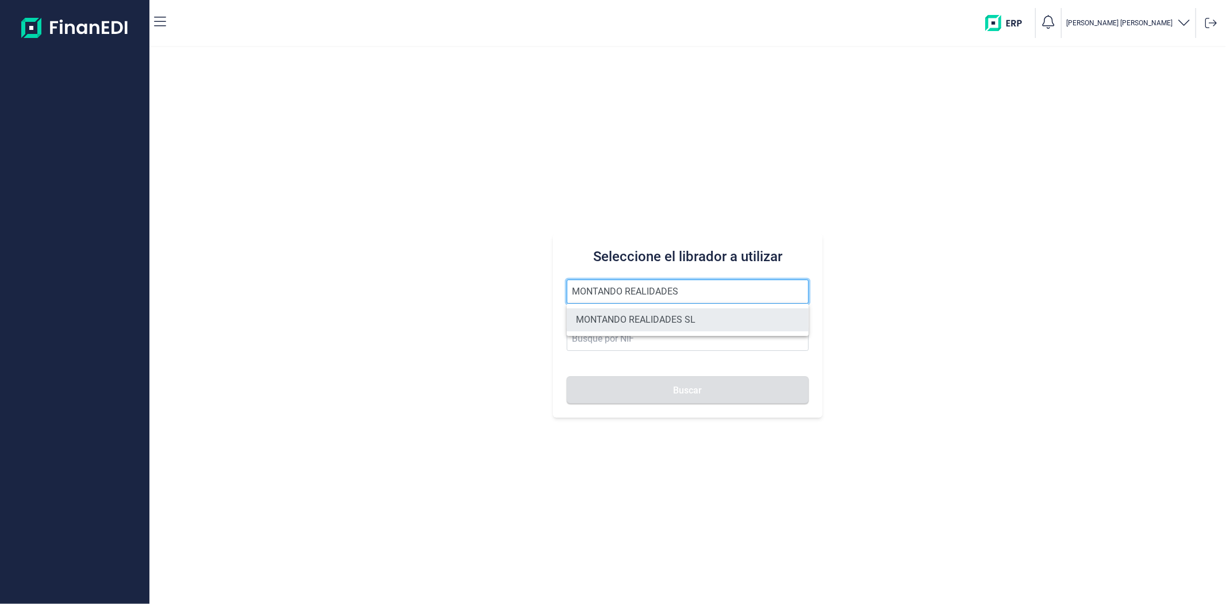
type input "MONTANDO REALIDADES SL"
type input "B16391286"
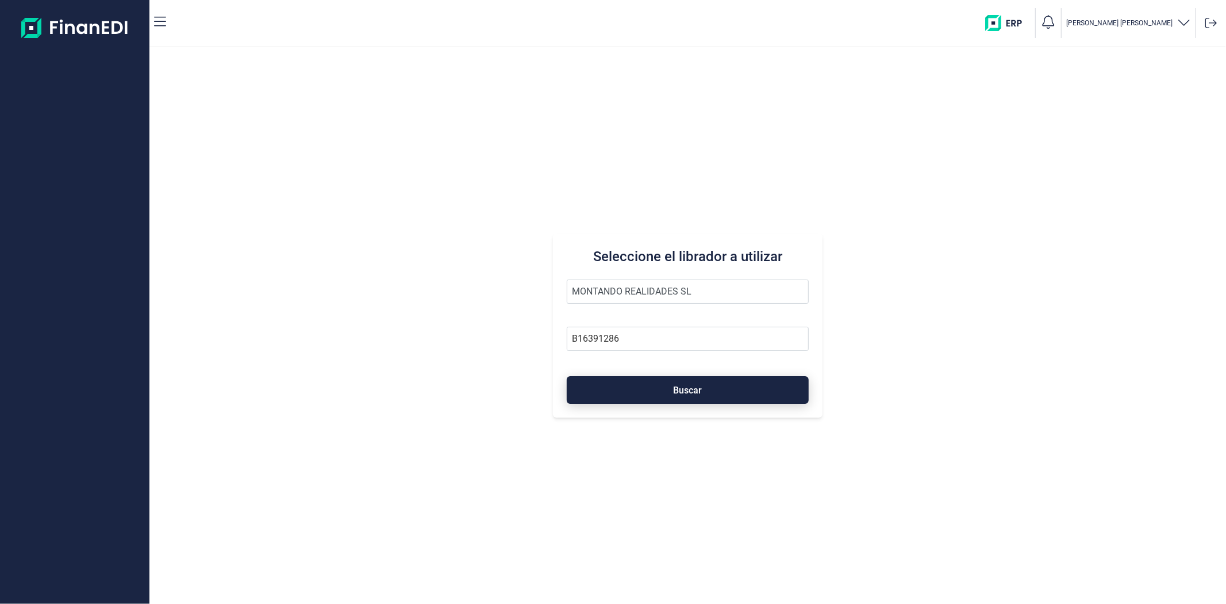
click at [657, 382] on button "Buscar" at bounding box center [688, 390] width 242 height 28
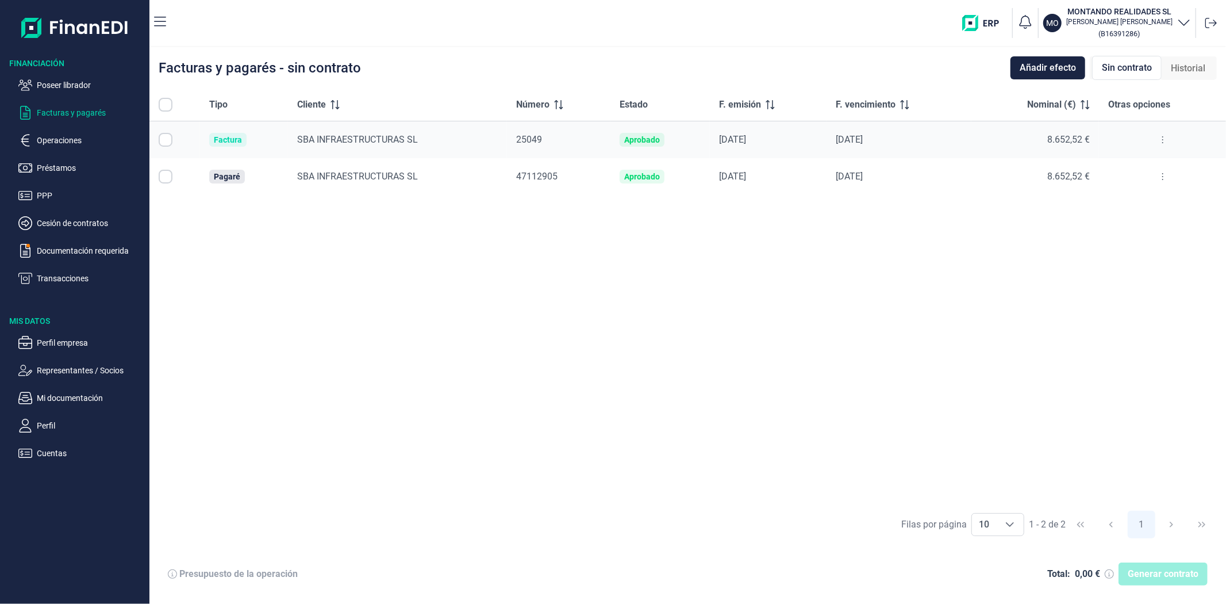
checkbox input "true"
click at [377, 173] on span "SBA INFRAESTRUCTURAS SL" at bounding box center [357, 176] width 121 height 11
click at [1160, 142] on button at bounding box center [1163, 140] width 21 height 18
click at [1141, 168] on span "Ver detalle de la factura" at bounding box center [1121, 169] width 84 height 12
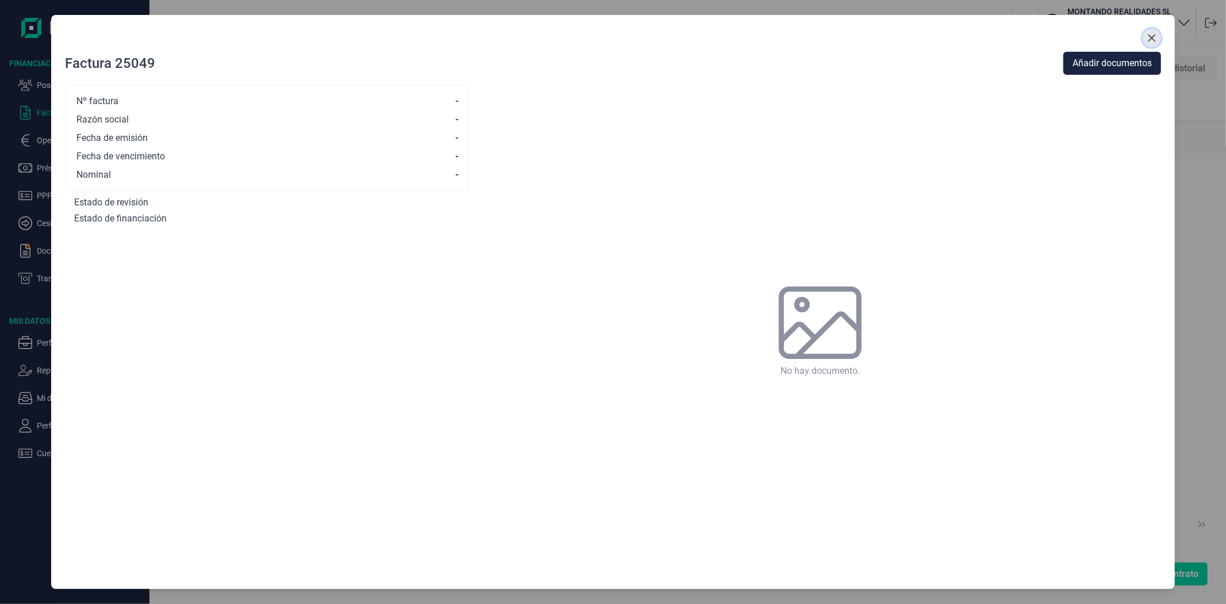
click at [1155, 38] on icon "Close" at bounding box center [1152, 37] width 9 height 9
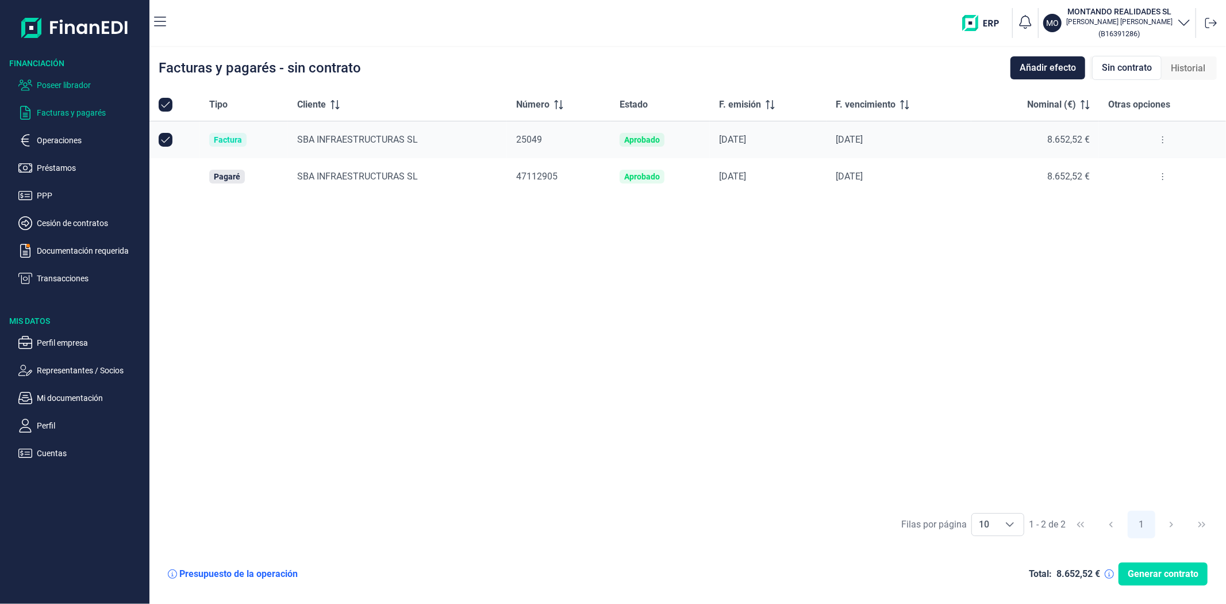
click at [69, 85] on p "Poseer librador" at bounding box center [91, 85] width 108 height 14
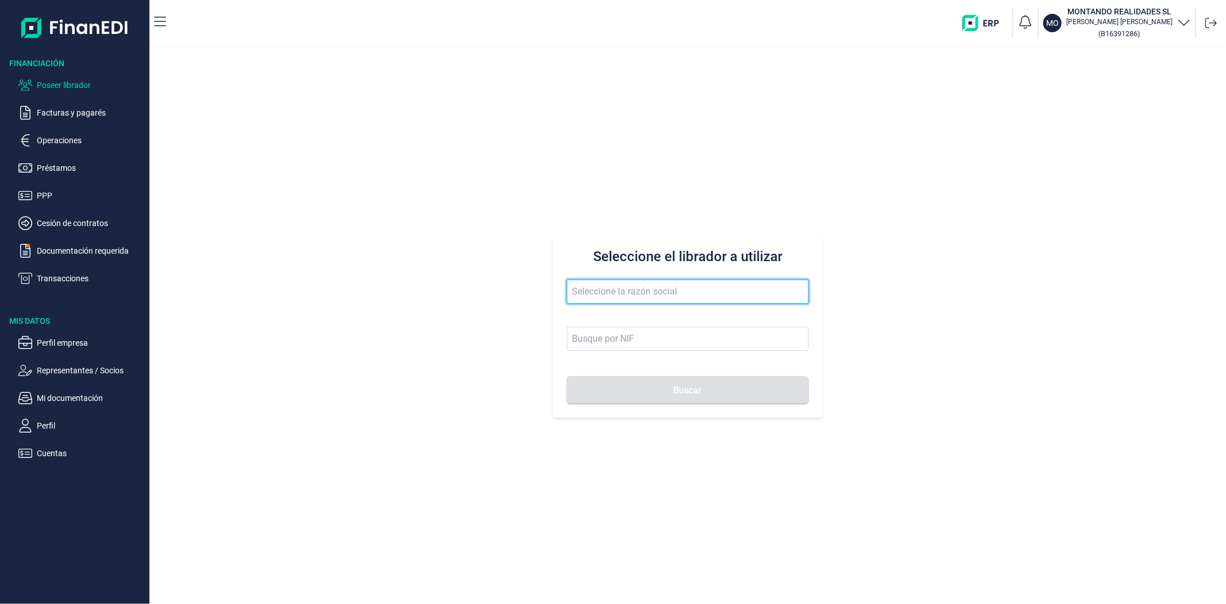
click at [630, 289] on input "text" at bounding box center [688, 291] width 242 height 24
paste input "IGR NM POWER SL"
type input "IGR NM POWER SL"
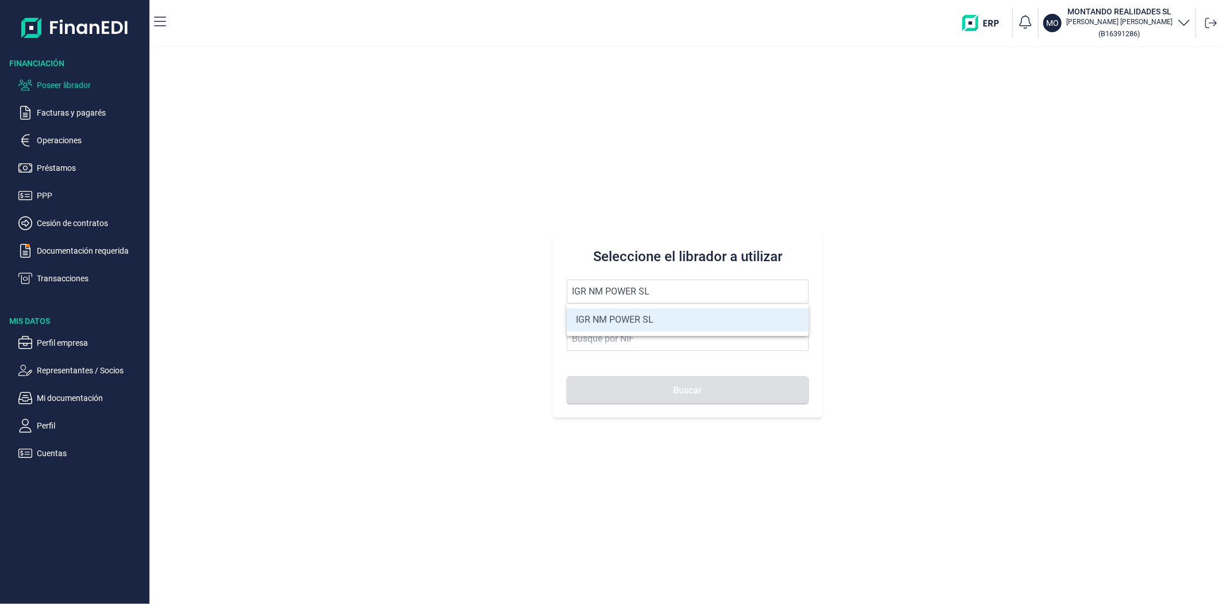
click at [592, 316] on li "IGR NM POWER SL" at bounding box center [688, 319] width 242 height 23
type input "B40658668"
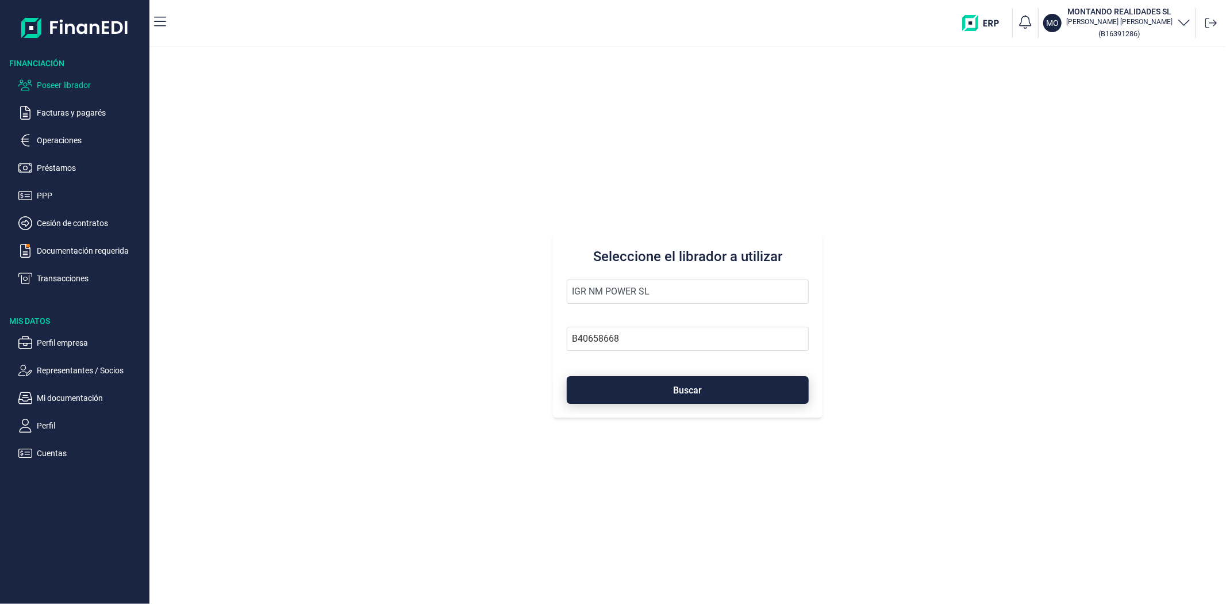
click at [602, 381] on button "Buscar" at bounding box center [688, 390] width 242 height 28
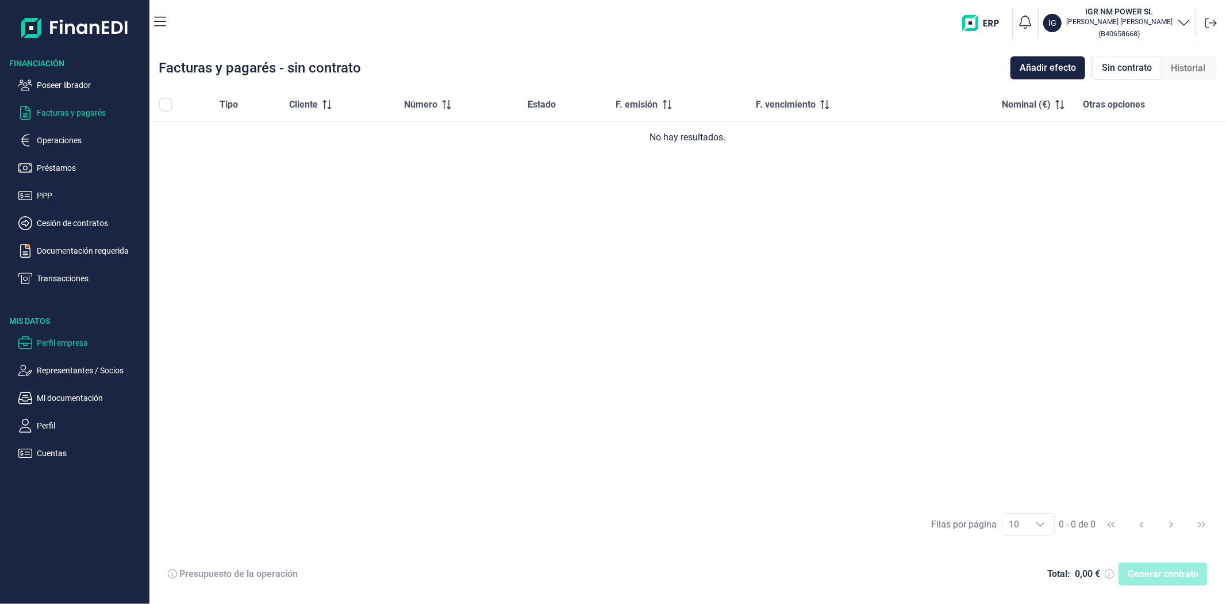
click at [46, 342] on p "Perfil empresa" at bounding box center [91, 343] width 108 height 14
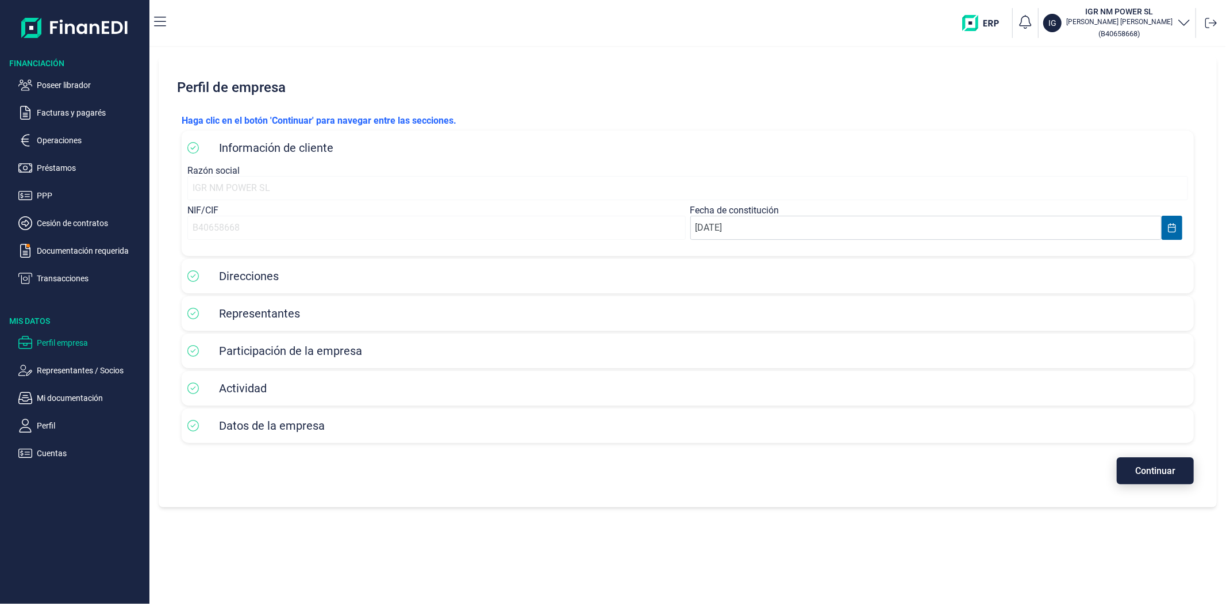
click at [1139, 467] on span "Continuar" at bounding box center [1156, 470] width 40 height 9
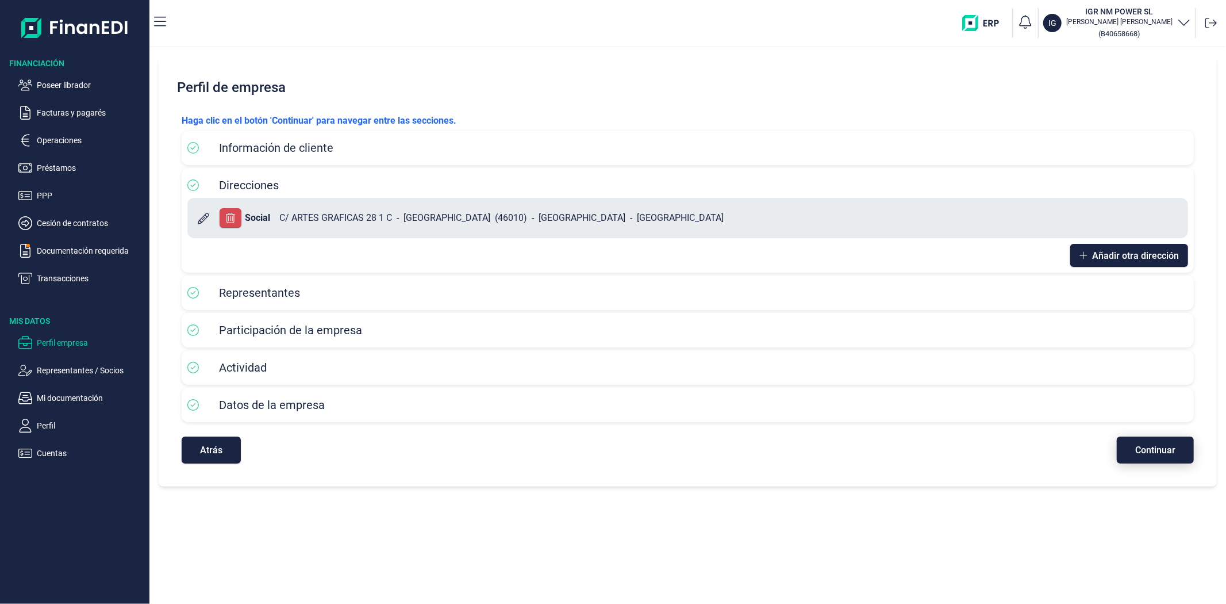
click at [1148, 450] on span "Continuar" at bounding box center [1156, 450] width 40 height 9
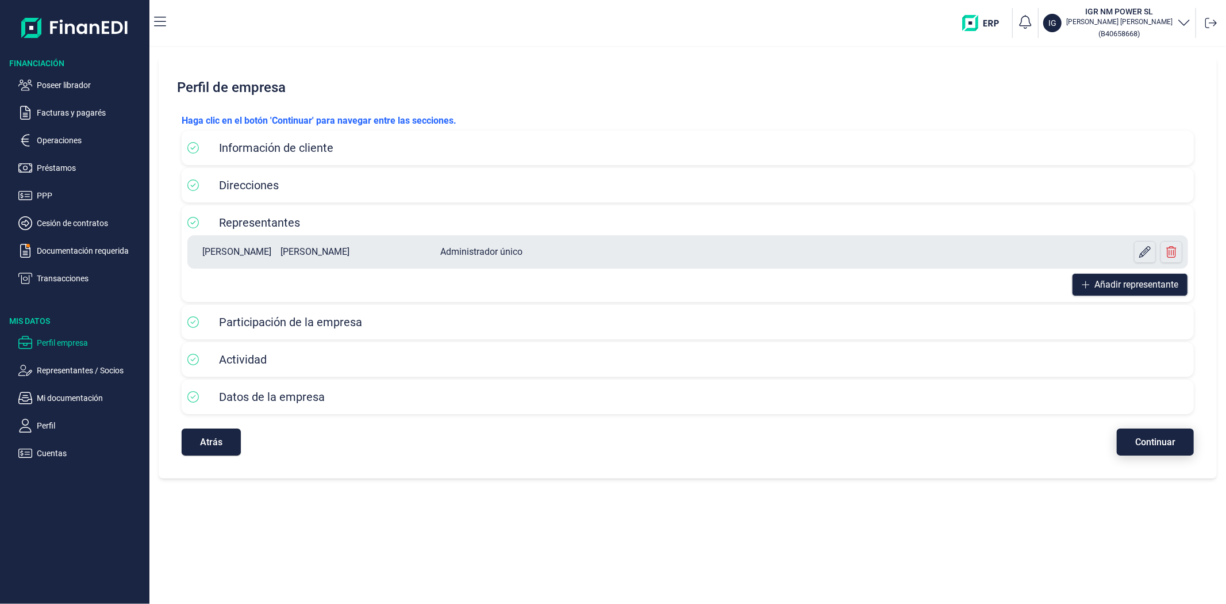
click at [1148, 450] on button "Continuar" at bounding box center [1155, 441] width 77 height 27
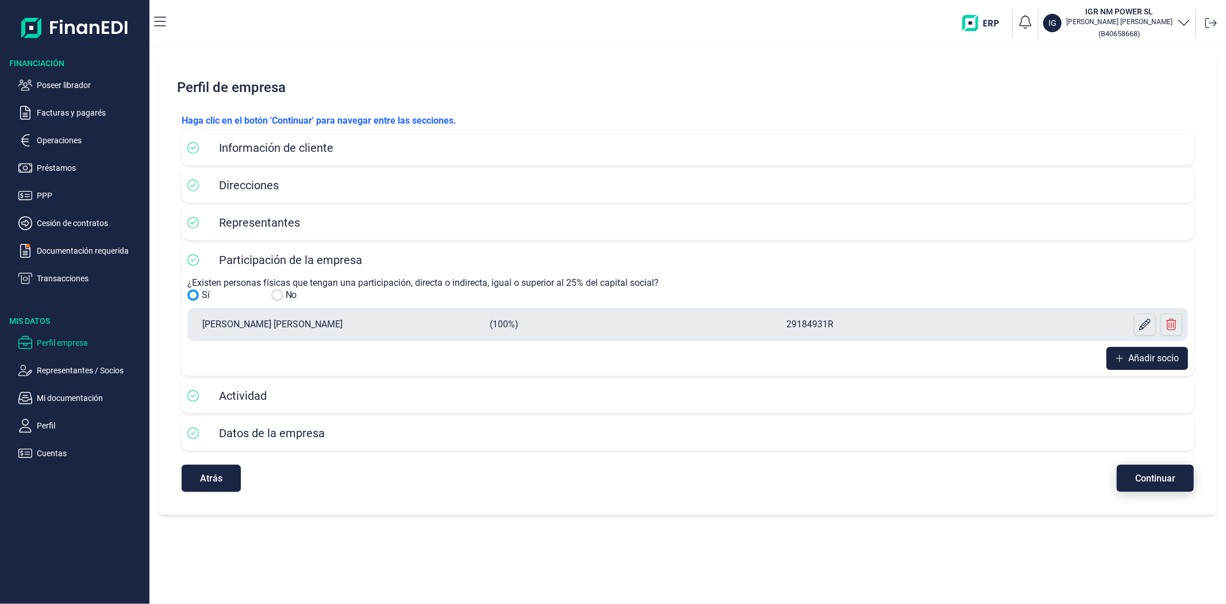
click at [1160, 484] on button "Continuar" at bounding box center [1155, 478] width 77 height 27
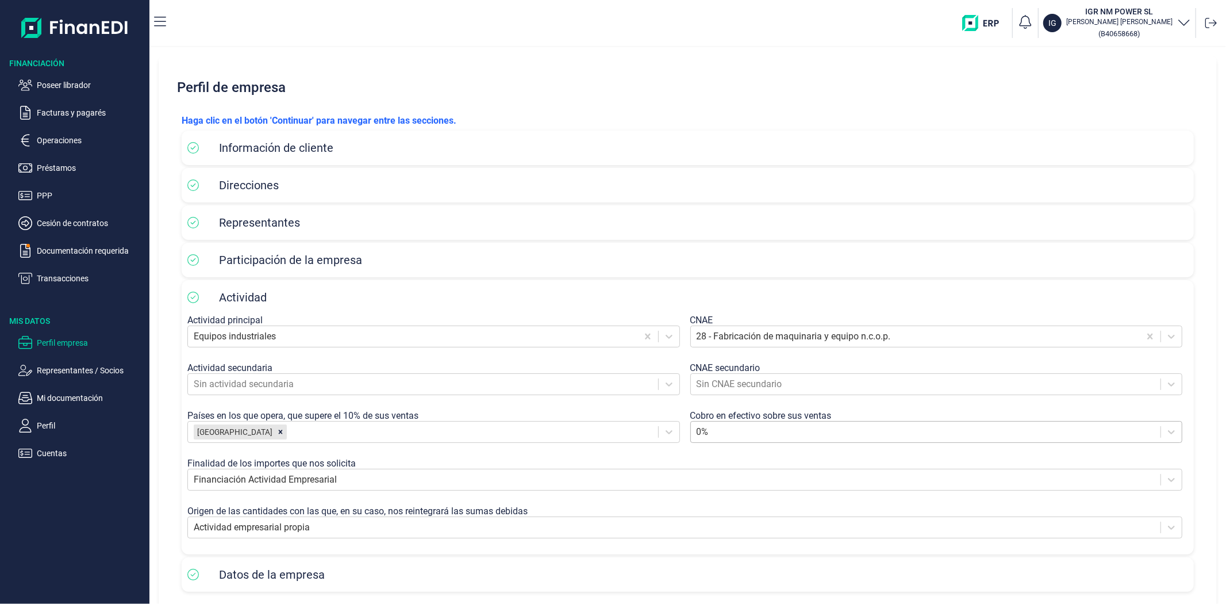
scroll to position [53, 0]
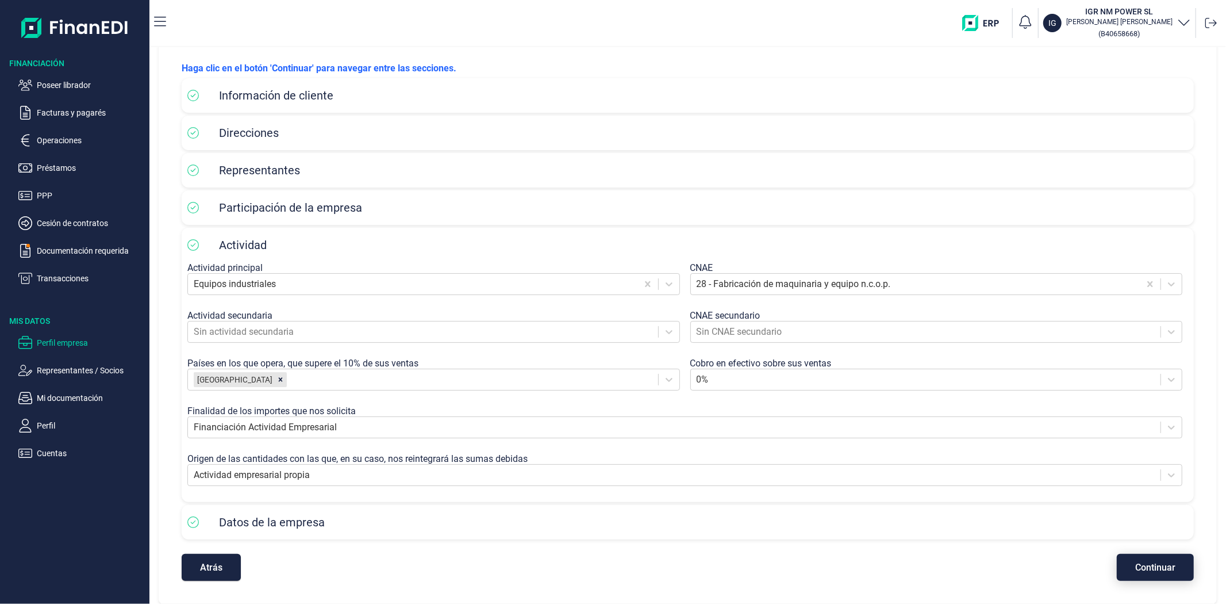
click at [1136, 564] on span "Continuar" at bounding box center [1156, 567] width 40 height 9
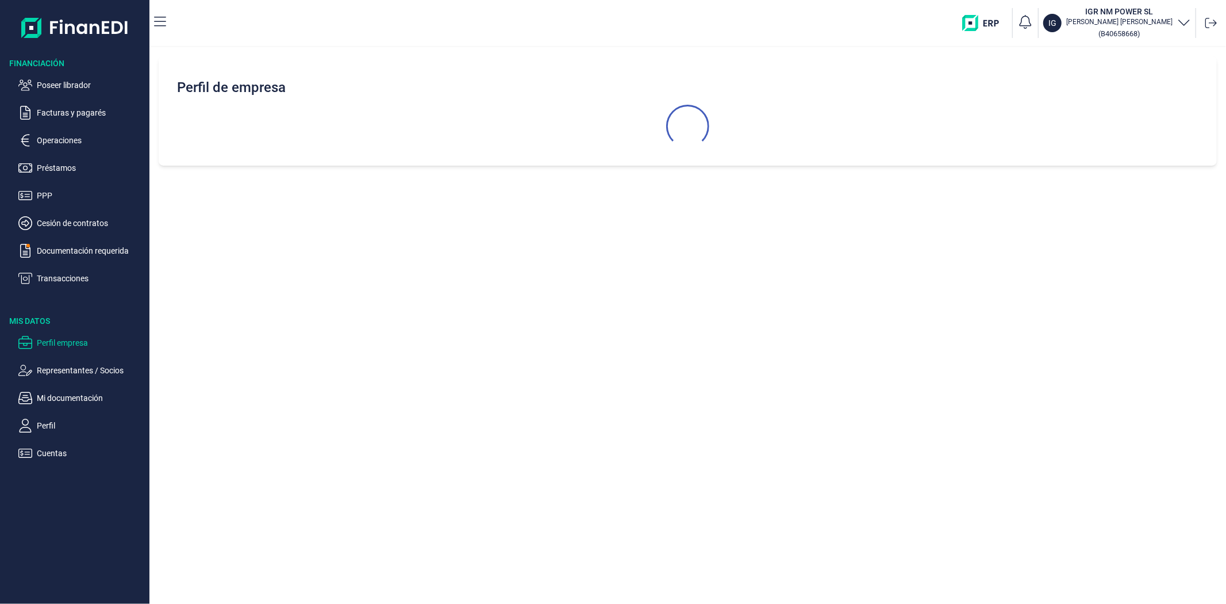
scroll to position [0, 0]
select select "ES"
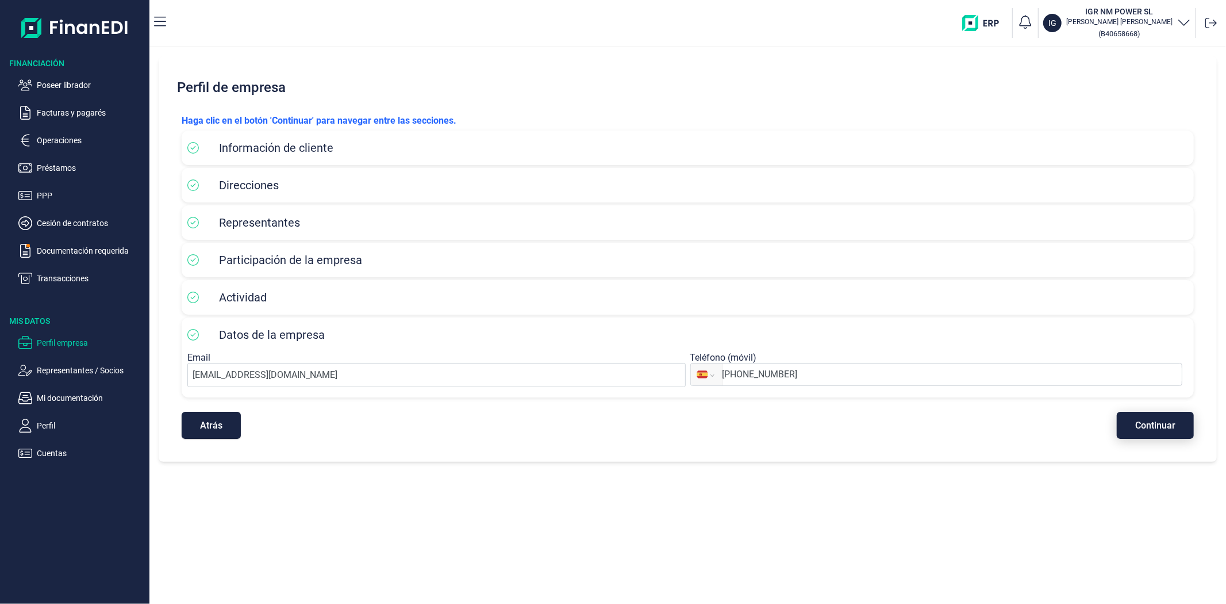
click at [1169, 421] on span "Continuar" at bounding box center [1156, 425] width 40 height 9
click at [1185, 20] on icon "button" at bounding box center [1185, 22] width 14 height 14
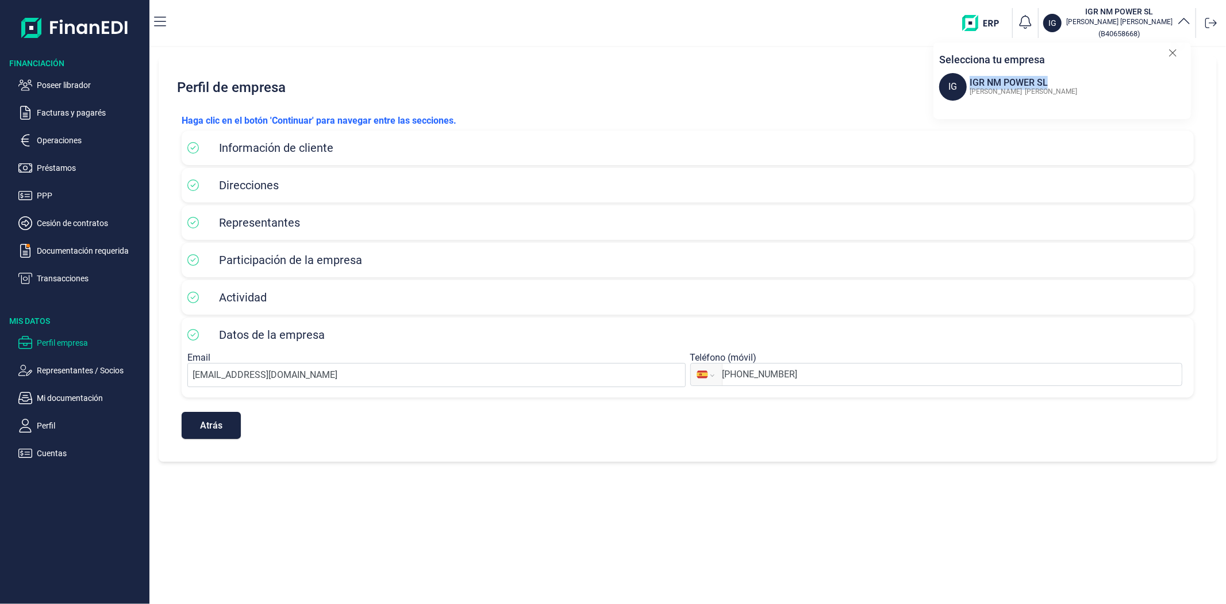
drag, startPoint x: 1056, startPoint y: 79, endPoint x: 969, endPoint y: 81, distance: 86.8
click at [969, 81] on div "IG IGR NM POWER SL [PERSON_NAME] [PERSON_NAME]" at bounding box center [1066, 87] width 252 height 28
copy div "IGR NM POWER SL"
click at [398, 79] on h2 "Perfil de empresa" at bounding box center [688, 87] width 1031 height 35
click at [430, 139] on div "Información de cliente" at bounding box center [687, 147] width 1001 height 17
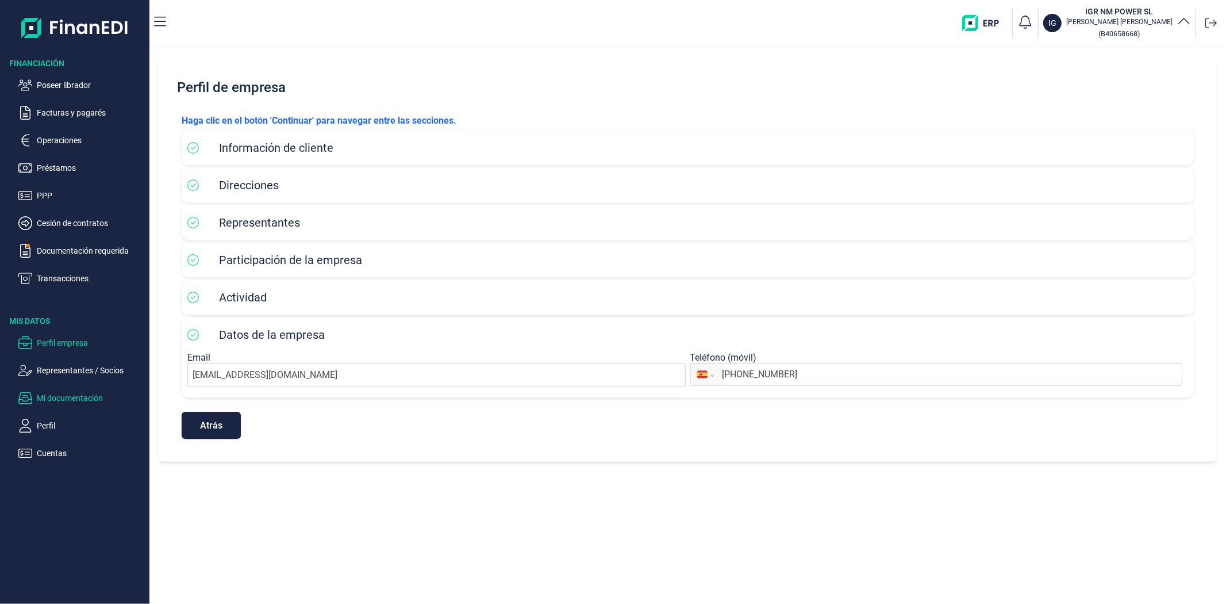
click at [70, 404] on p "Mi documentación" at bounding box center [91, 398] width 108 height 14
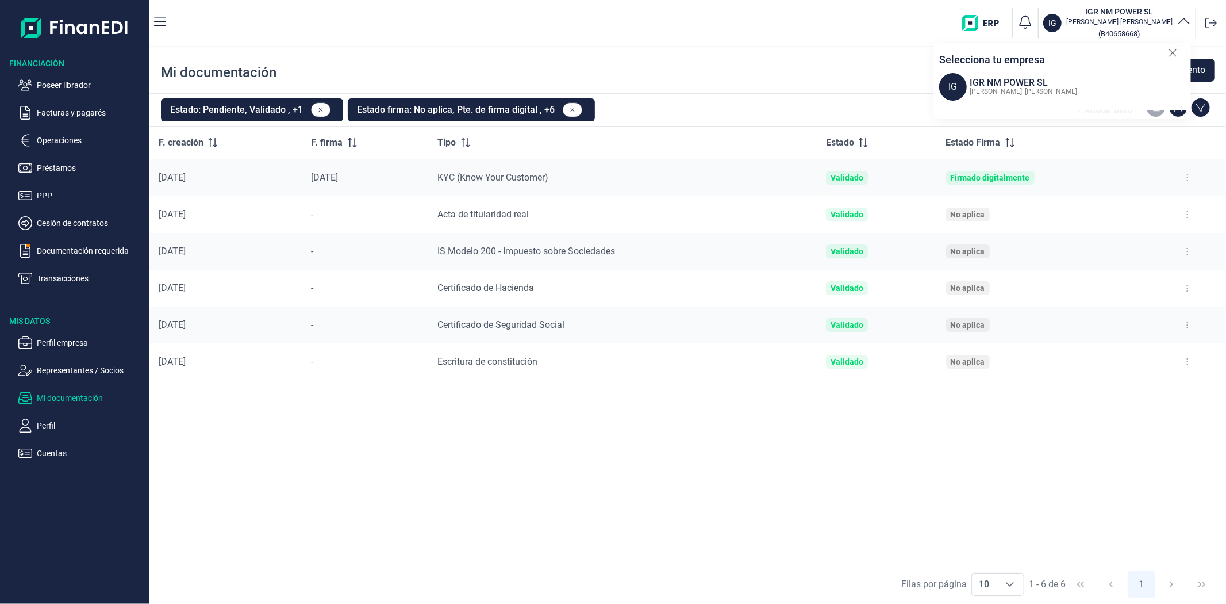
click at [1174, 55] on icon at bounding box center [1173, 53] width 9 height 12
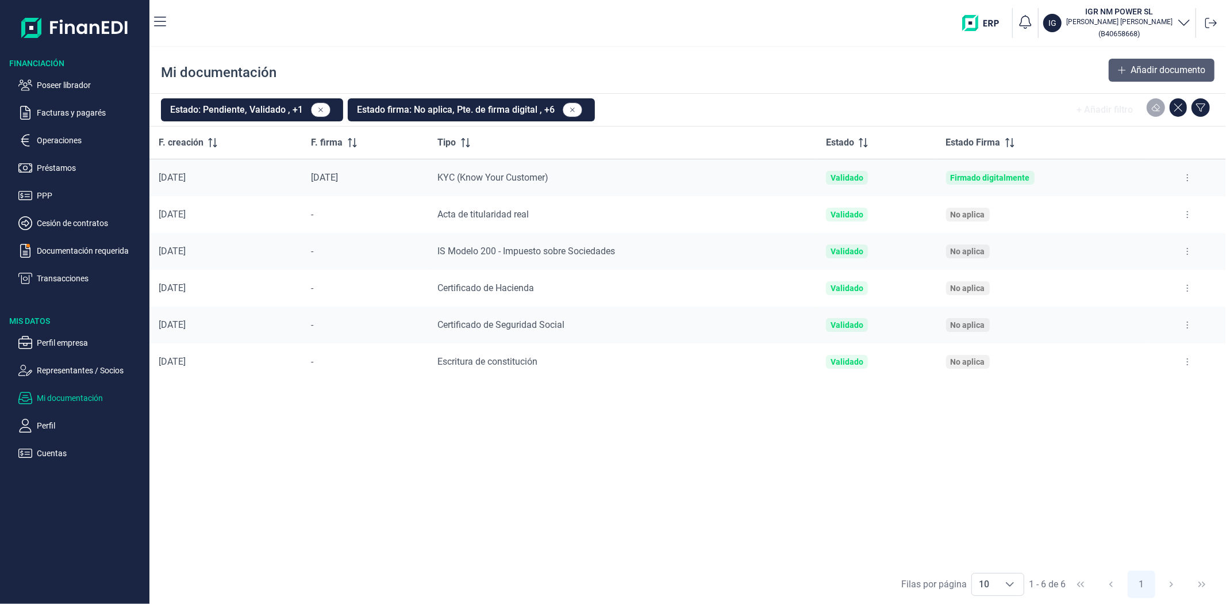
click at [1183, 67] on span "Añadir documento" at bounding box center [1168, 70] width 75 height 14
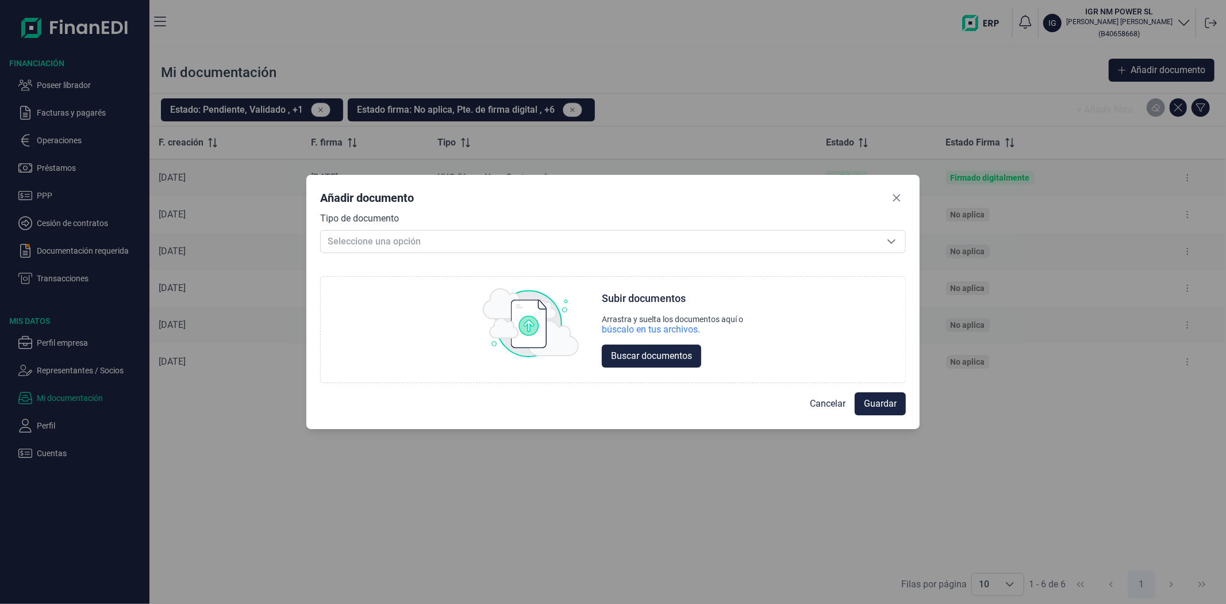
click at [616, 255] on div "Tipo de documento Seleccione una opción Seleccione una opción Choose Subir docu…" at bounding box center [613, 297] width 586 height 171
click at [611, 242] on span "Seleccione una opción" at bounding box center [599, 242] width 557 height 22
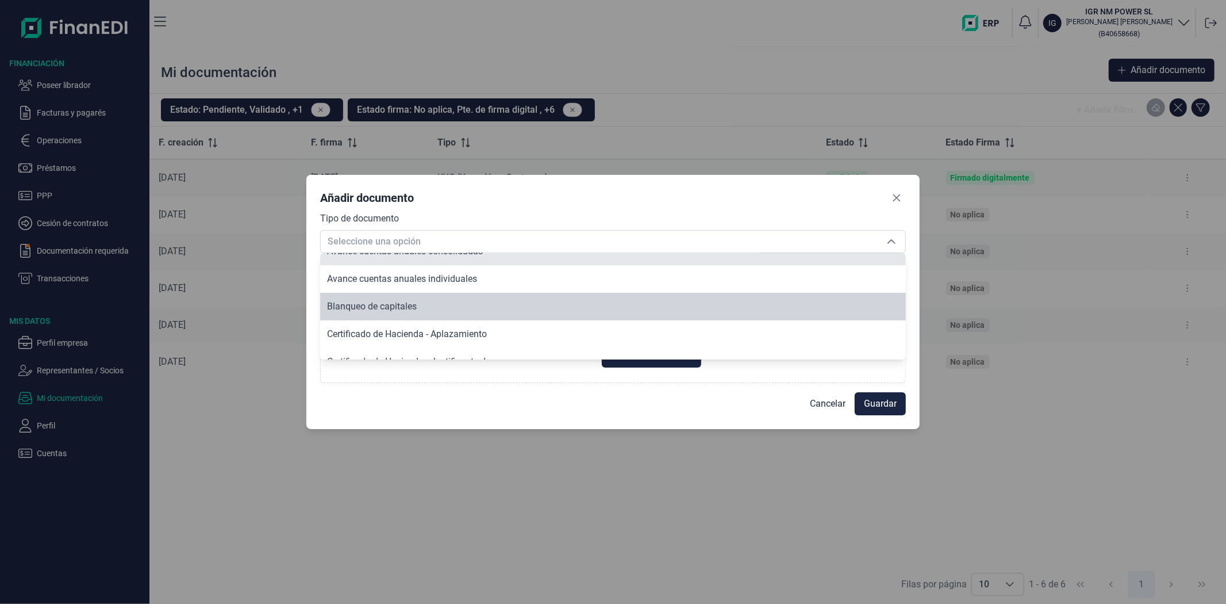
scroll to position [83, 0]
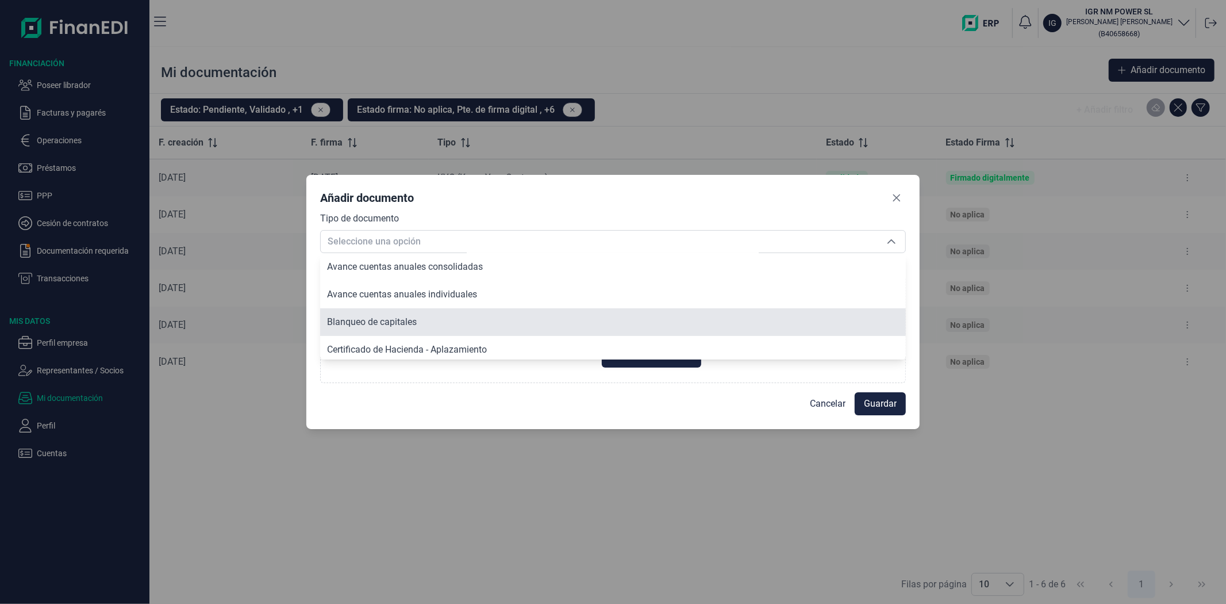
click at [408, 314] on li "Blanqueo de capitales" at bounding box center [613, 322] width 586 height 28
type input "Blanqueo de capitales"
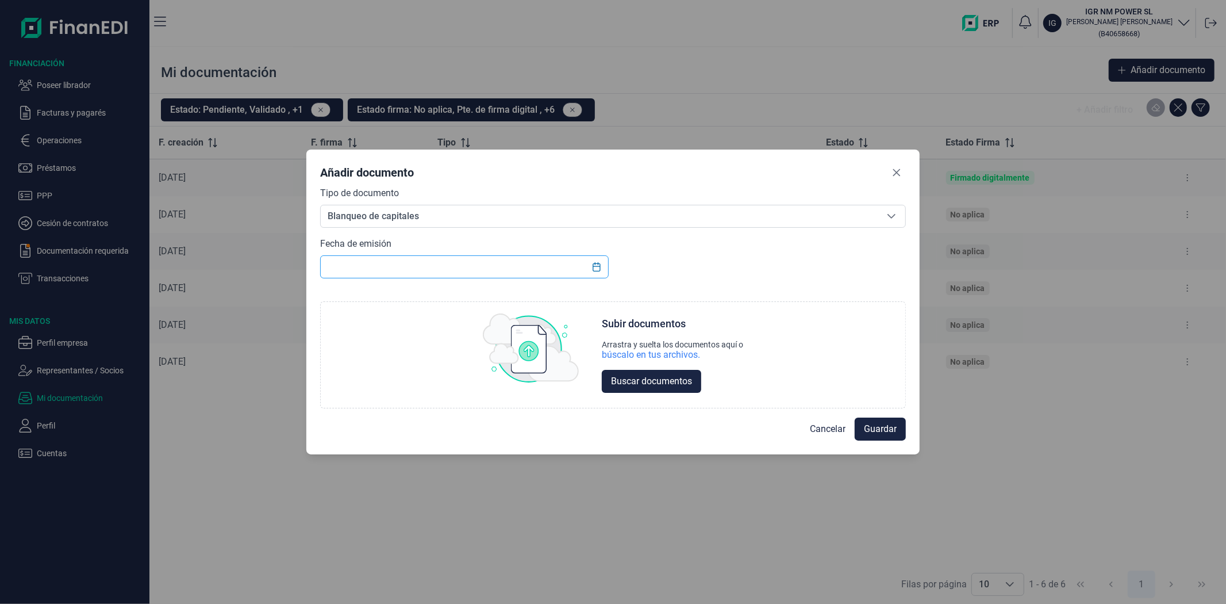
click at [529, 271] on input "text" at bounding box center [464, 266] width 288 height 23
type input "25/09/2025"
click at [642, 355] on div "búscalo en tus archivos." at bounding box center [651, 355] width 98 height 12
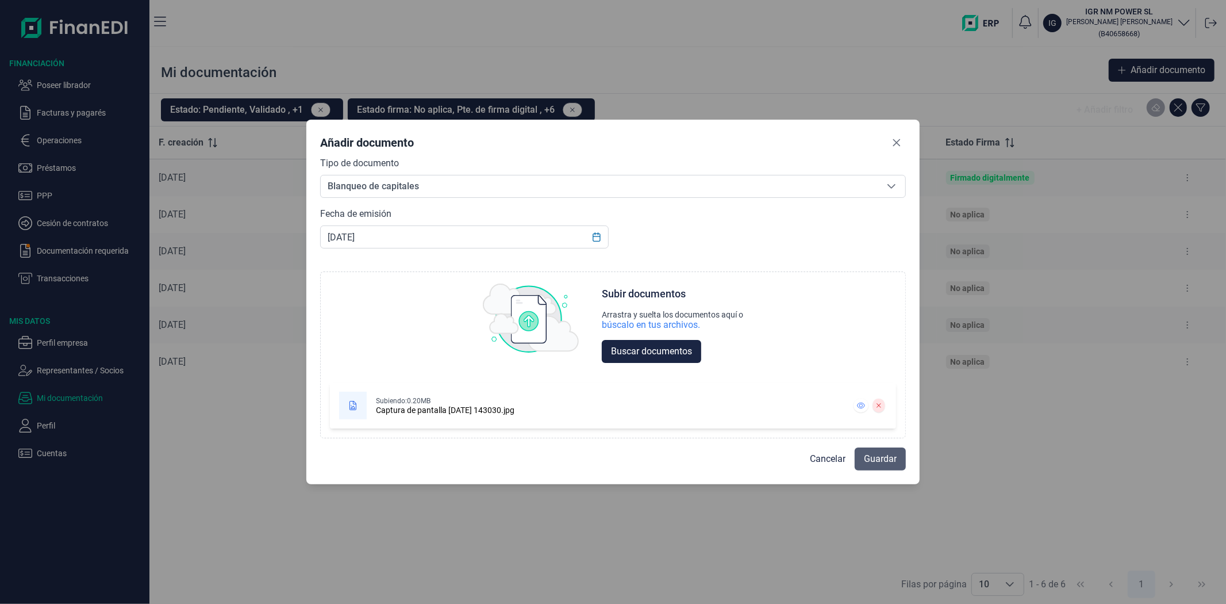
click at [881, 453] on span "Guardar" at bounding box center [880, 459] width 33 height 14
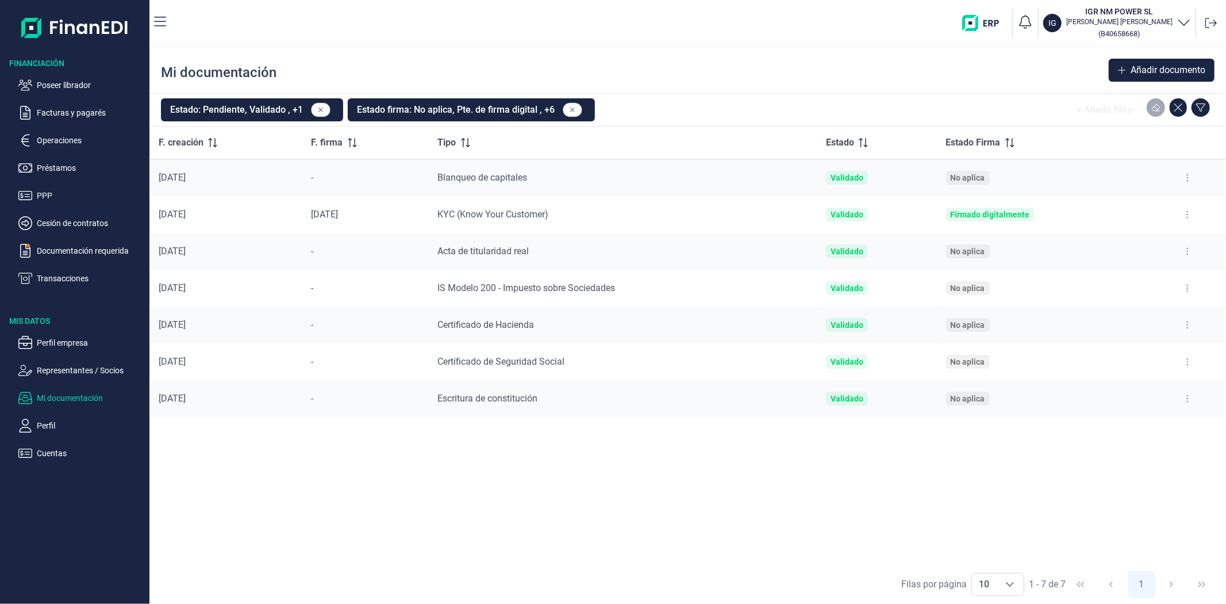
click at [404, 20] on div "IG IGR NM POWER SL [PERSON_NAME] [PERSON_NAME] ( B40658668 )" at bounding box center [698, 23] width 1047 height 37
click at [355, 44] on nav "IG IGR NM POWER SL [PERSON_NAME] [PERSON_NAME] ( B40658668 )" at bounding box center [688, 23] width 1077 height 46
click at [1008, 23] on img "button" at bounding box center [985, 23] width 45 height 16
